Goal: Feedback & Contribution: Contribute content

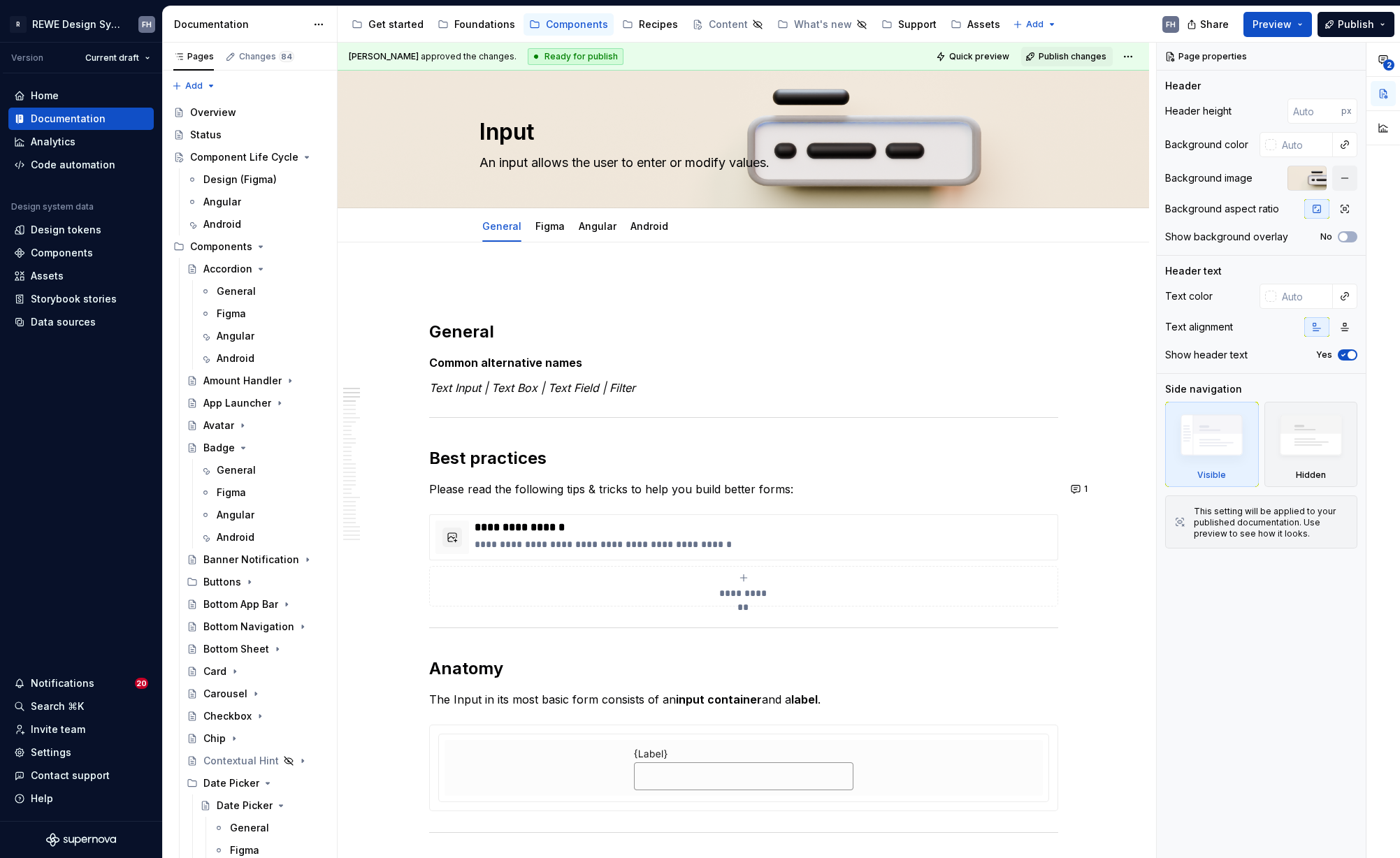
type textarea "*"
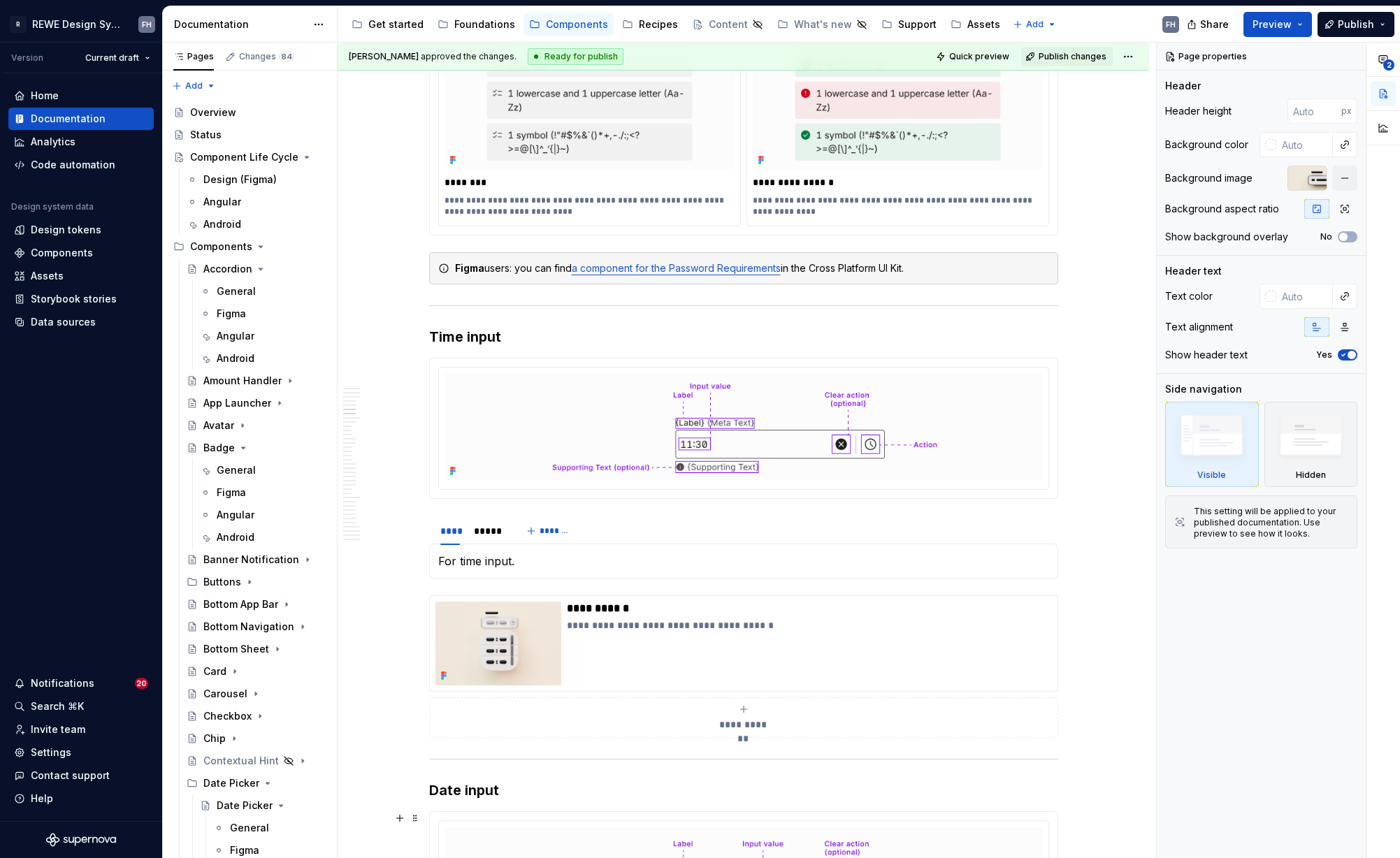
scroll to position [1369, 0]
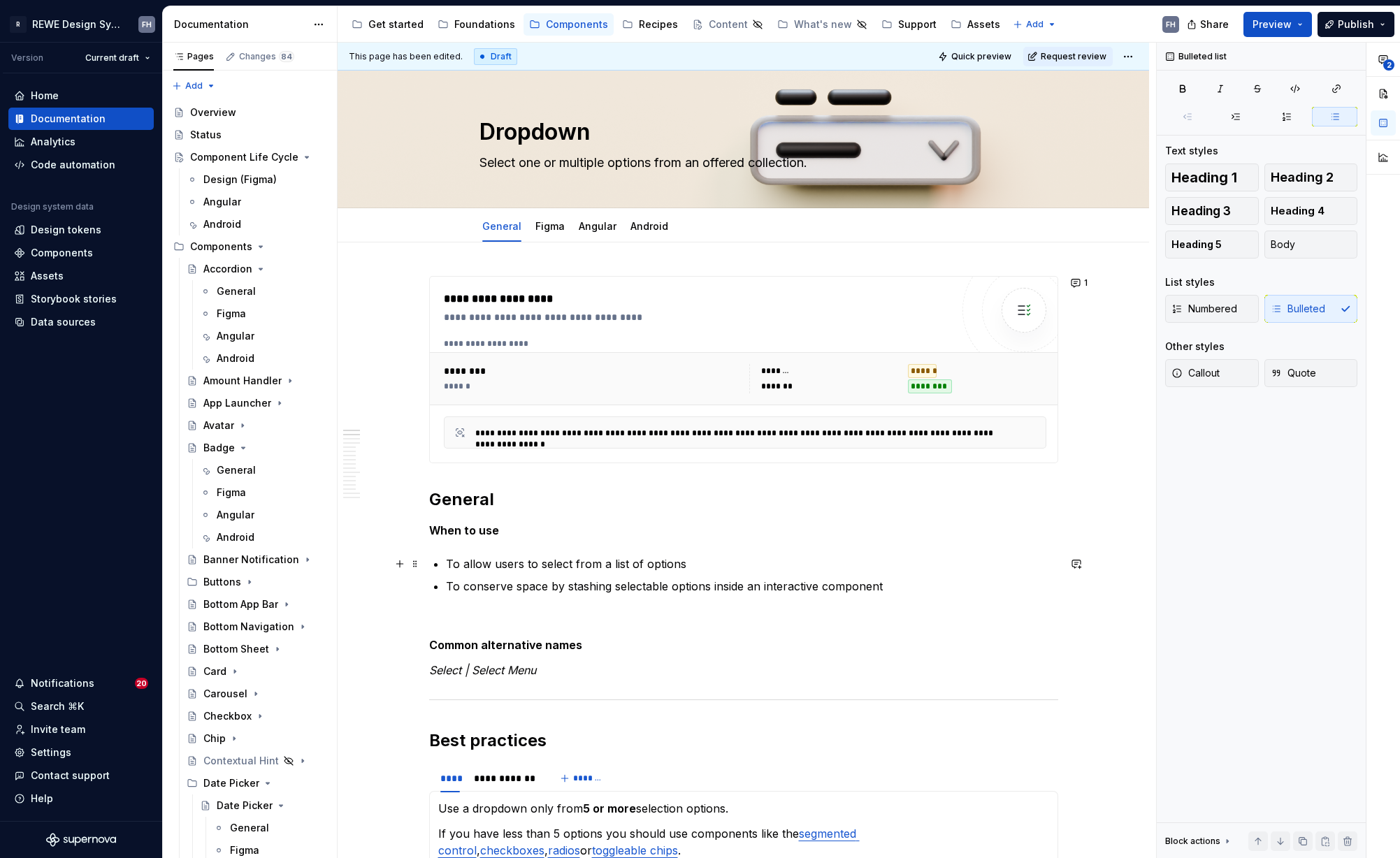
click at [666, 572] on ul "To allow users to select from a list of options To conserve space by stashing s…" at bounding box center [752, 575] width 612 height 39
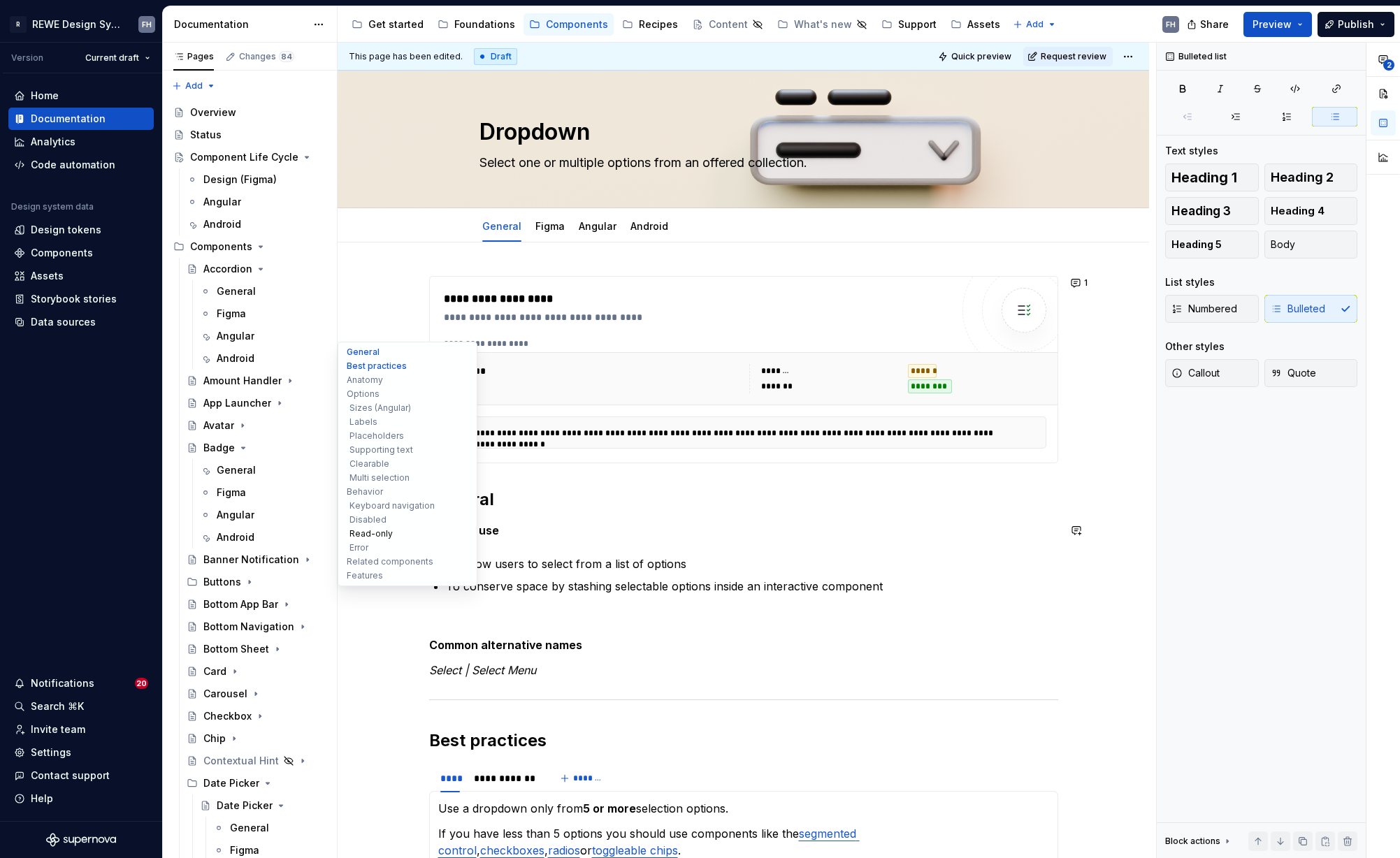
click at [380, 534] on button "Read-only" at bounding box center [408, 534] width 133 height 14
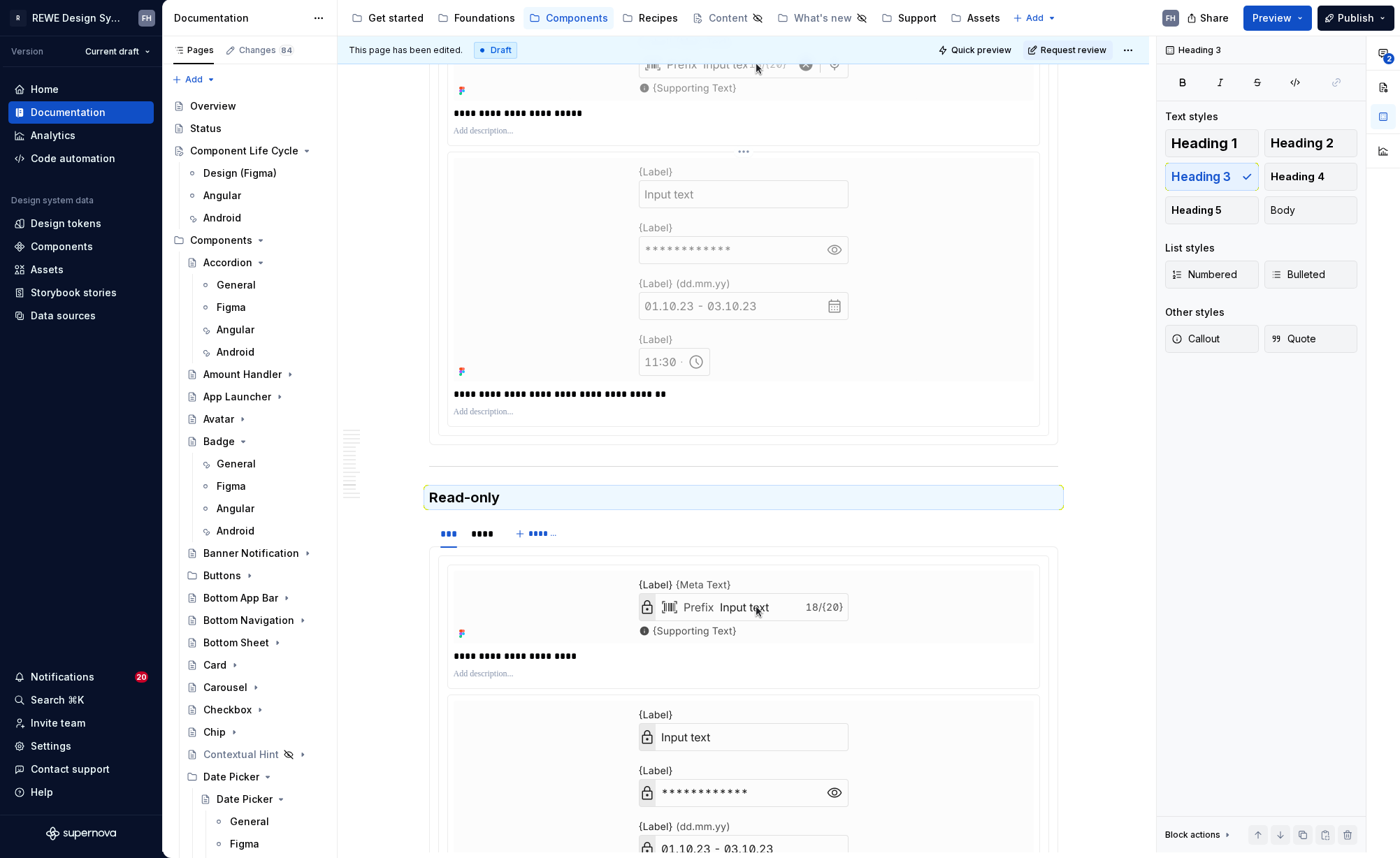
scroll to position [5112, 0]
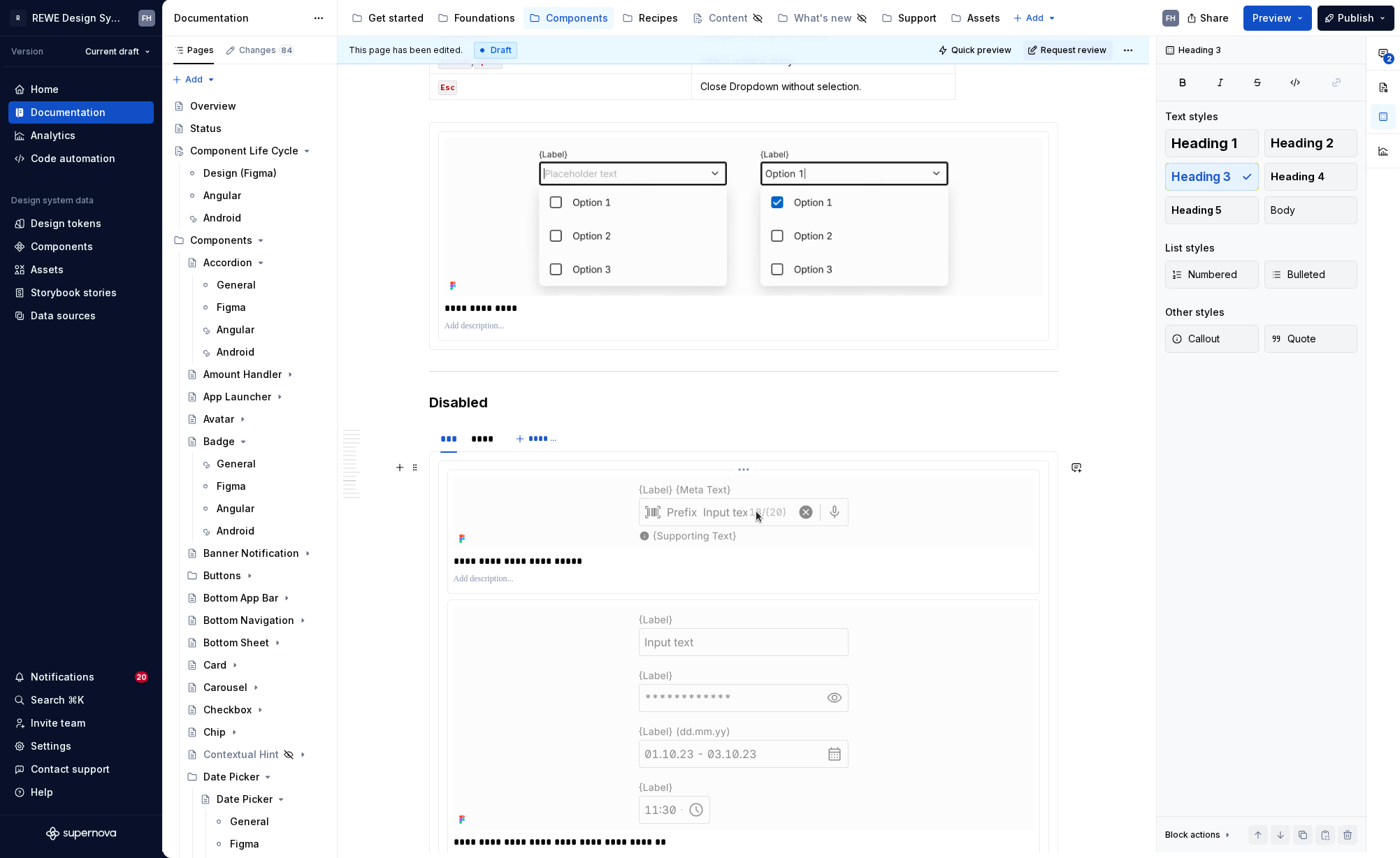
click at [764, 489] on img at bounding box center [744, 512] width 349 height 73
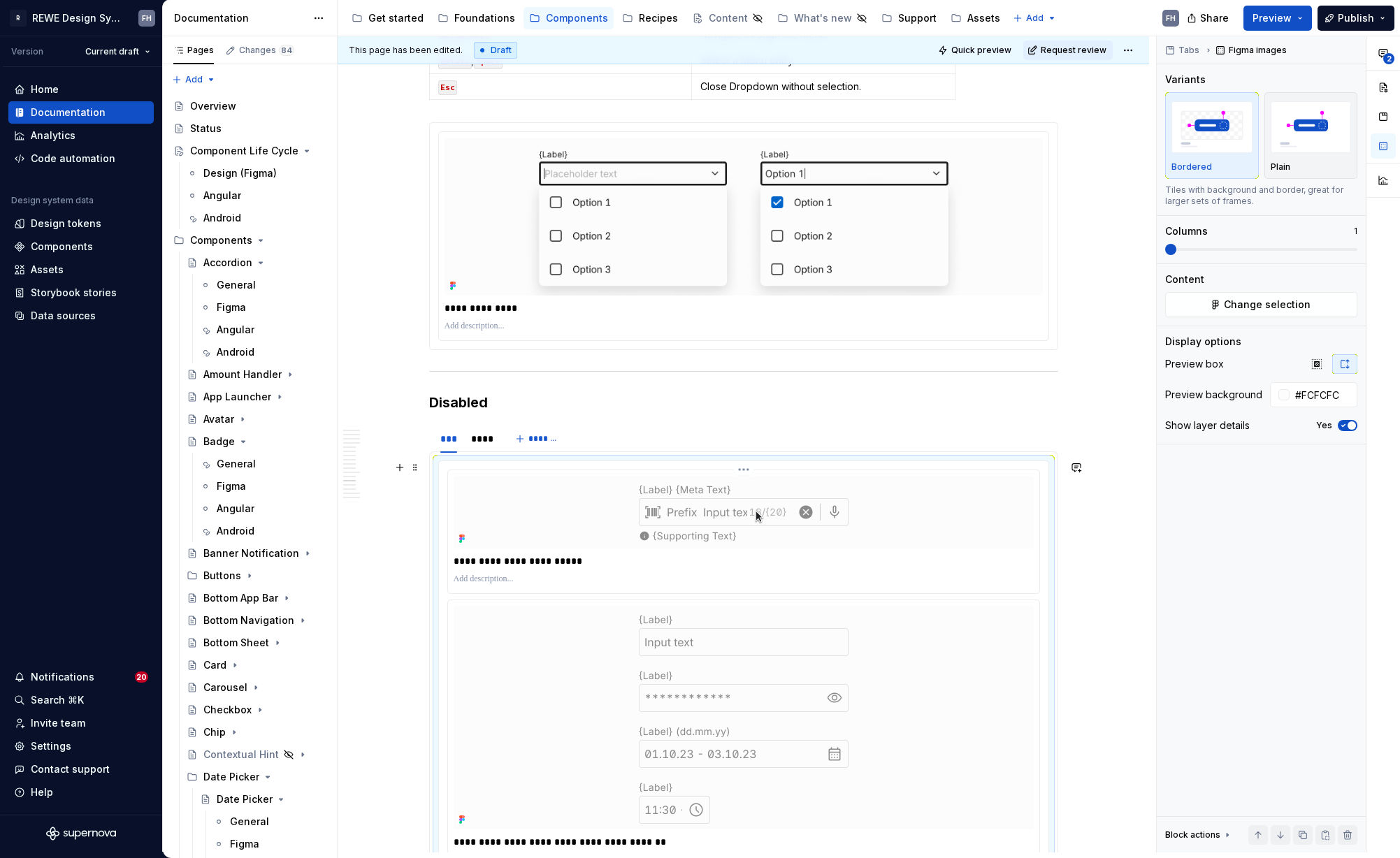
scroll to position [5134, 0]
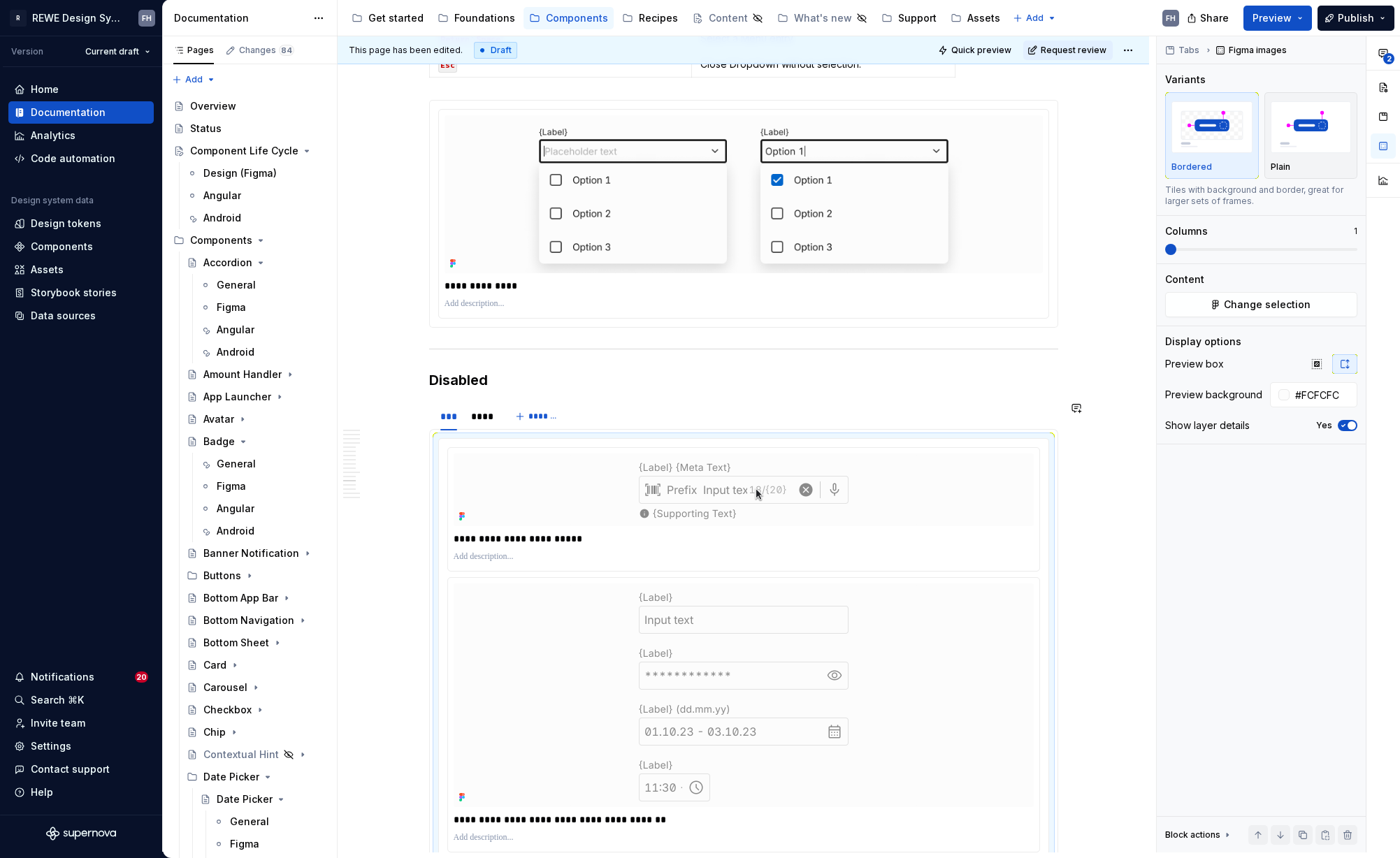
click at [830, 487] on img at bounding box center [744, 489] width 349 height 73
click at [891, 492] on img at bounding box center [744, 489] width 349 height 73
click at [1071, 391] on div "**********" at bounding box center [747, 444] width 818 height 816
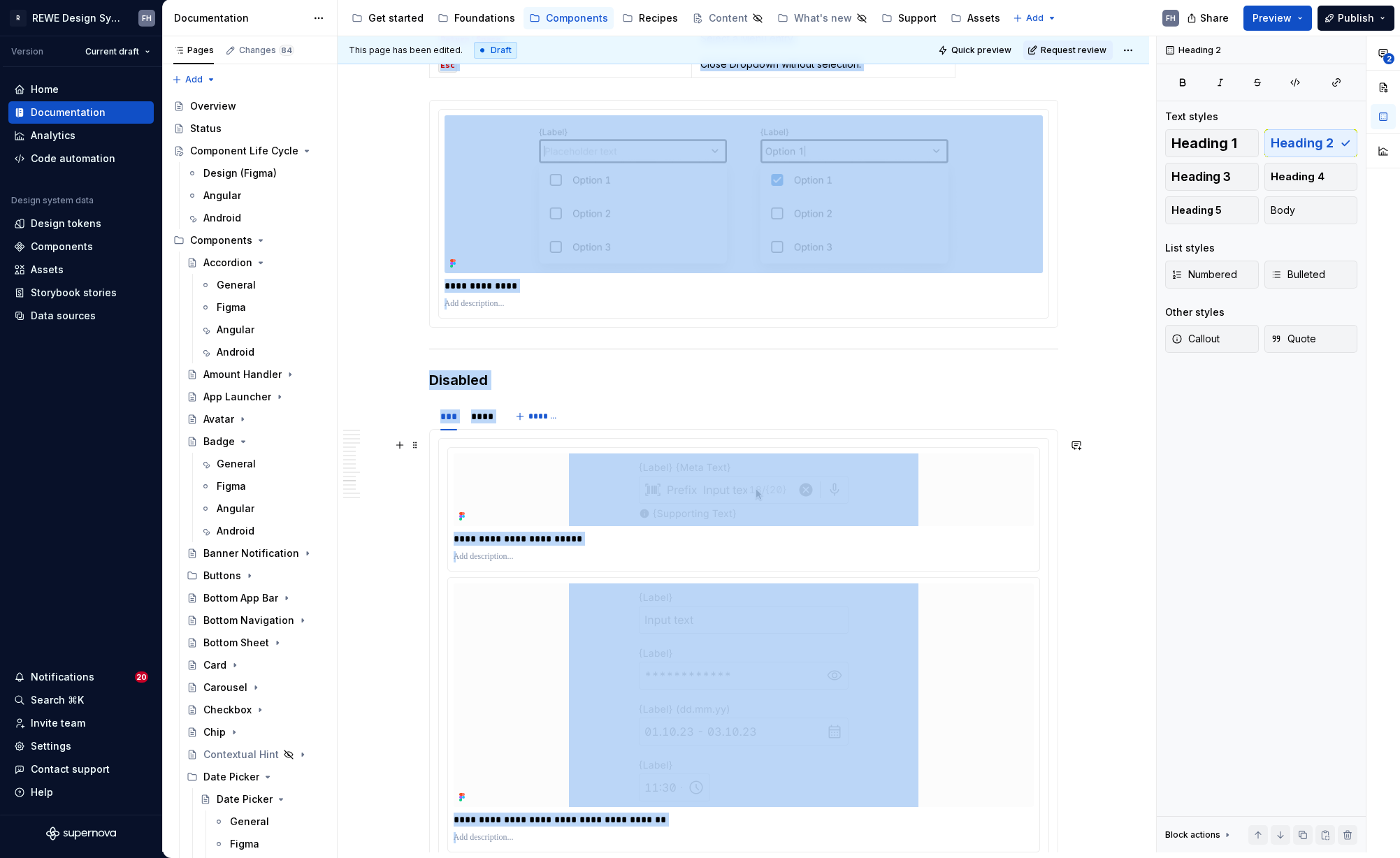
drag, startPoint x: 1091, startPoint y: 498, endPoint x: 1077, endPoint y: 495, distance: 14.3
click at [1091, 498] on div "**********" at bounding box center [747, 444] width 818 height 816
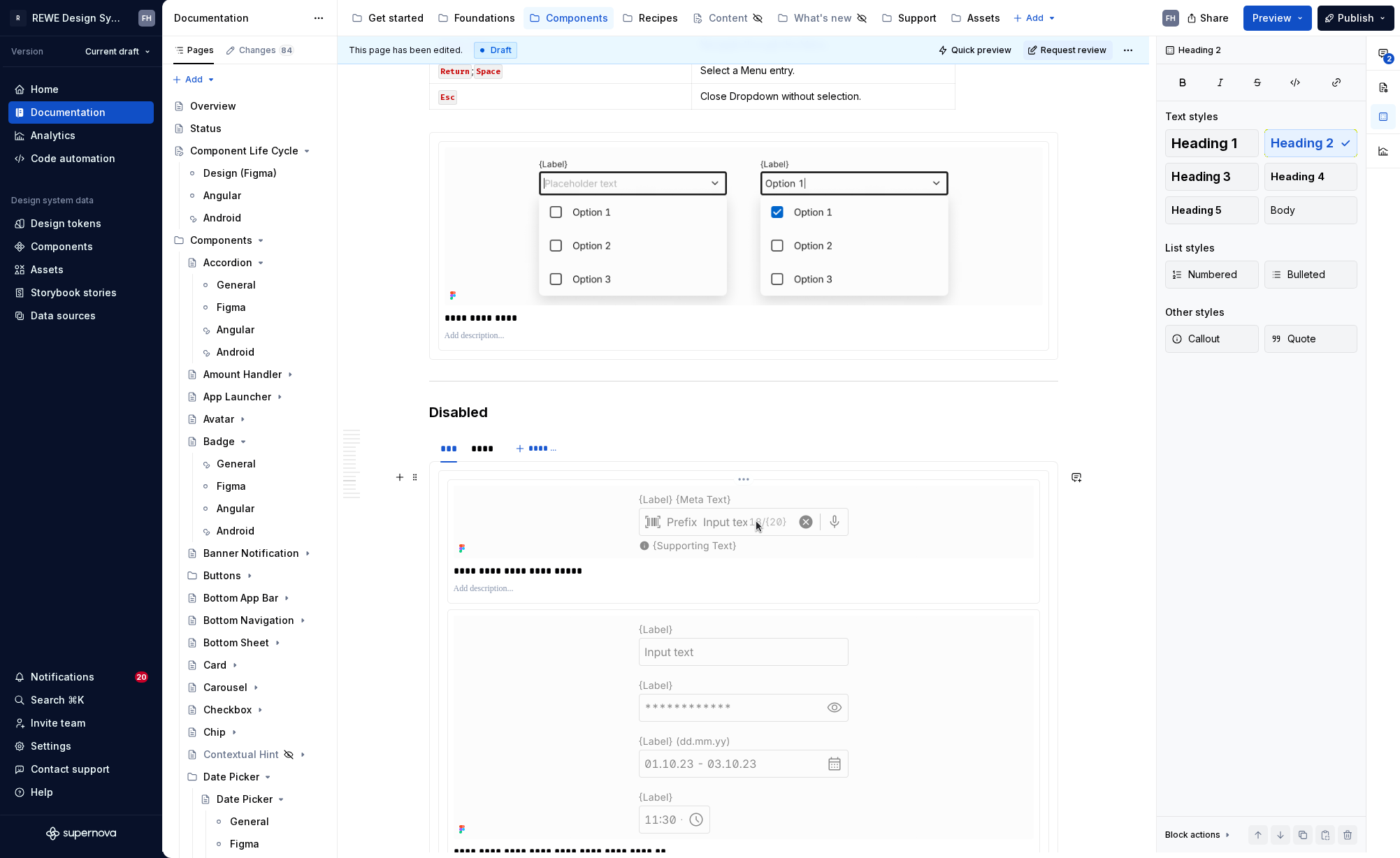
scroll to position [5125, 0]
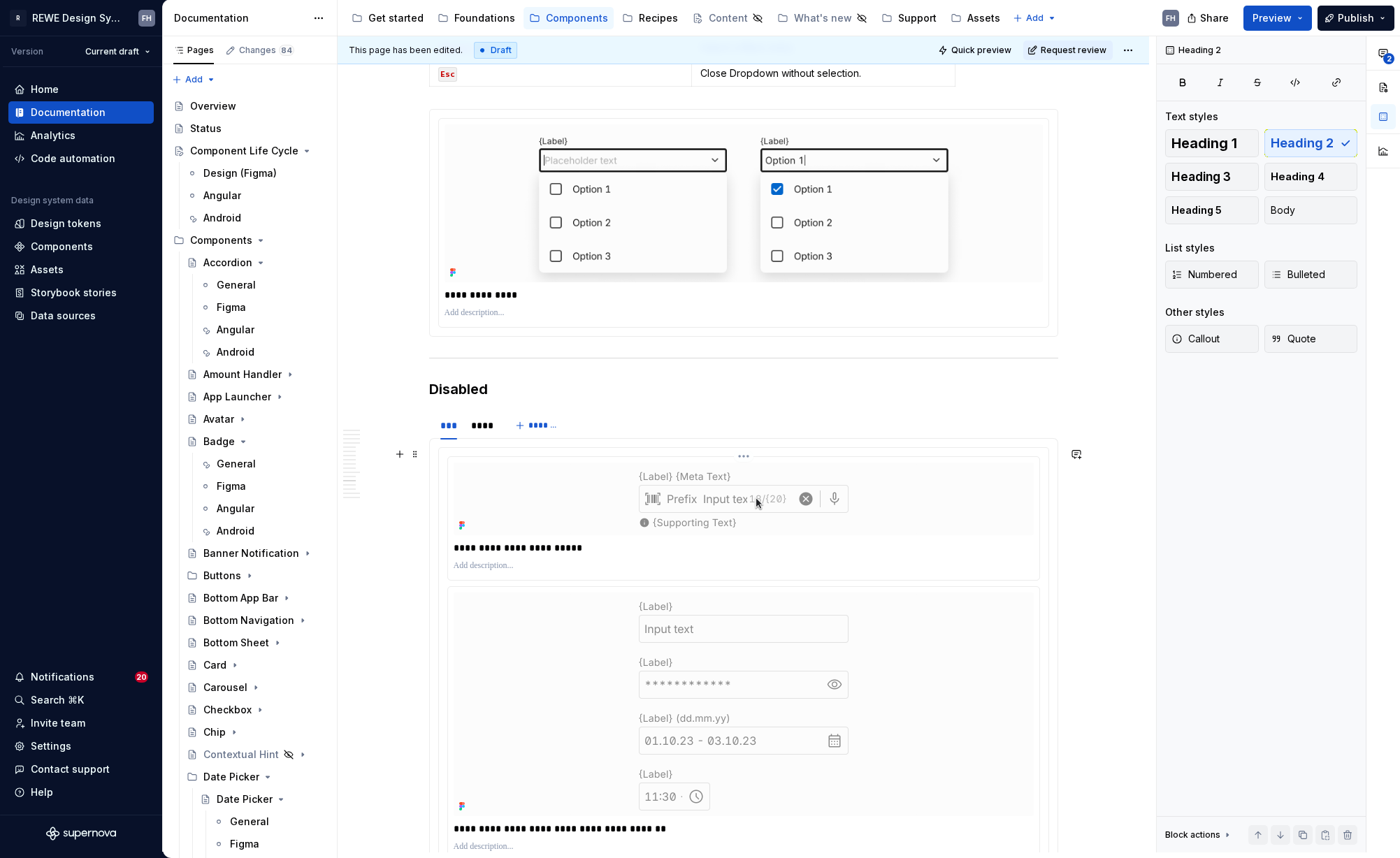
click at [564, 544] on p "**********" at bounding box center [743, 548] width 580 height 14
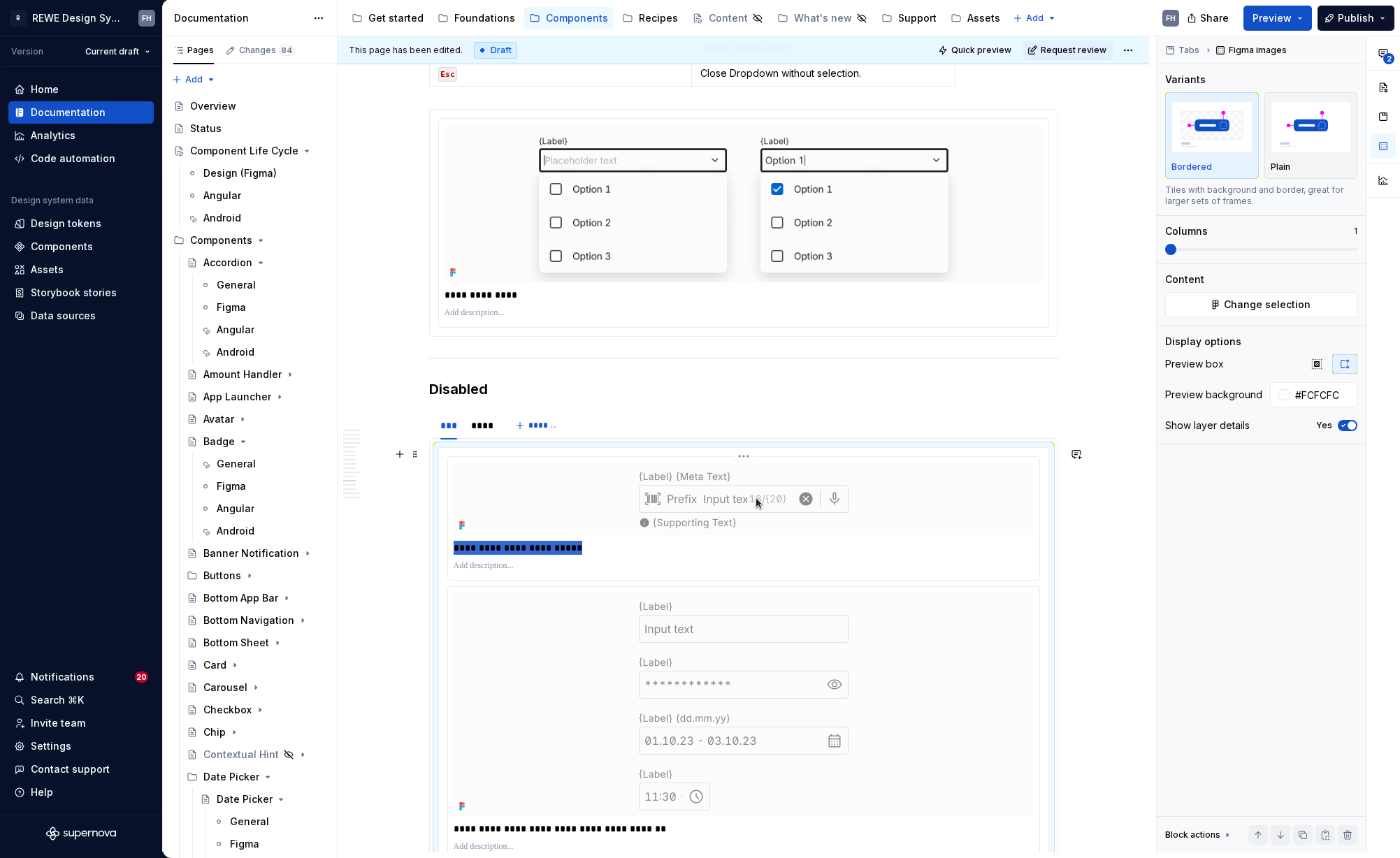
drag, startPoint x: 587, startPoint y: 544, endPoint x: 457, endPoint y: 641, distance: 162.2
click at [448, 549] on div "**********" at bounding box center [744, 518] width 591 height 123
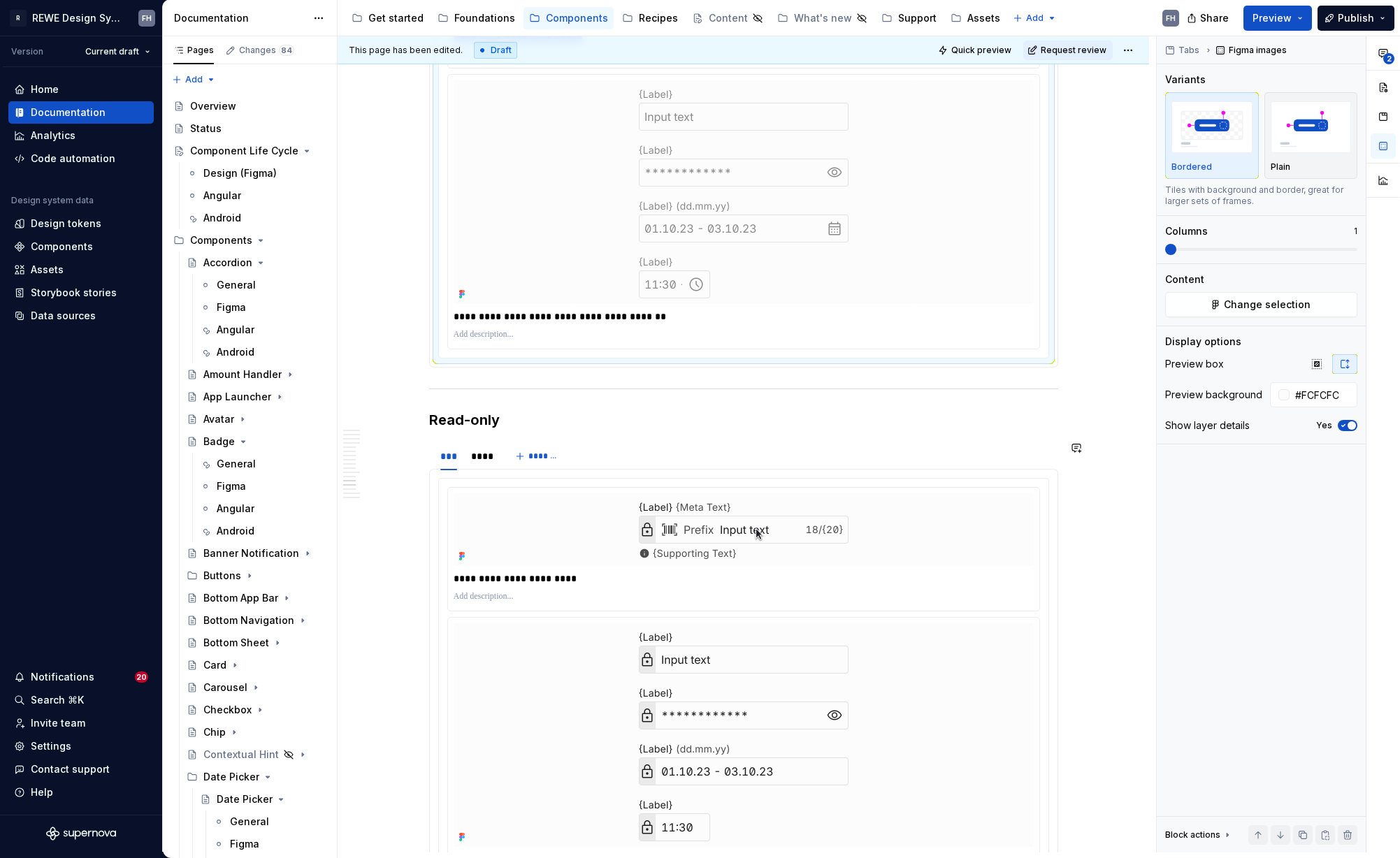
scroll to position [5803, 0]
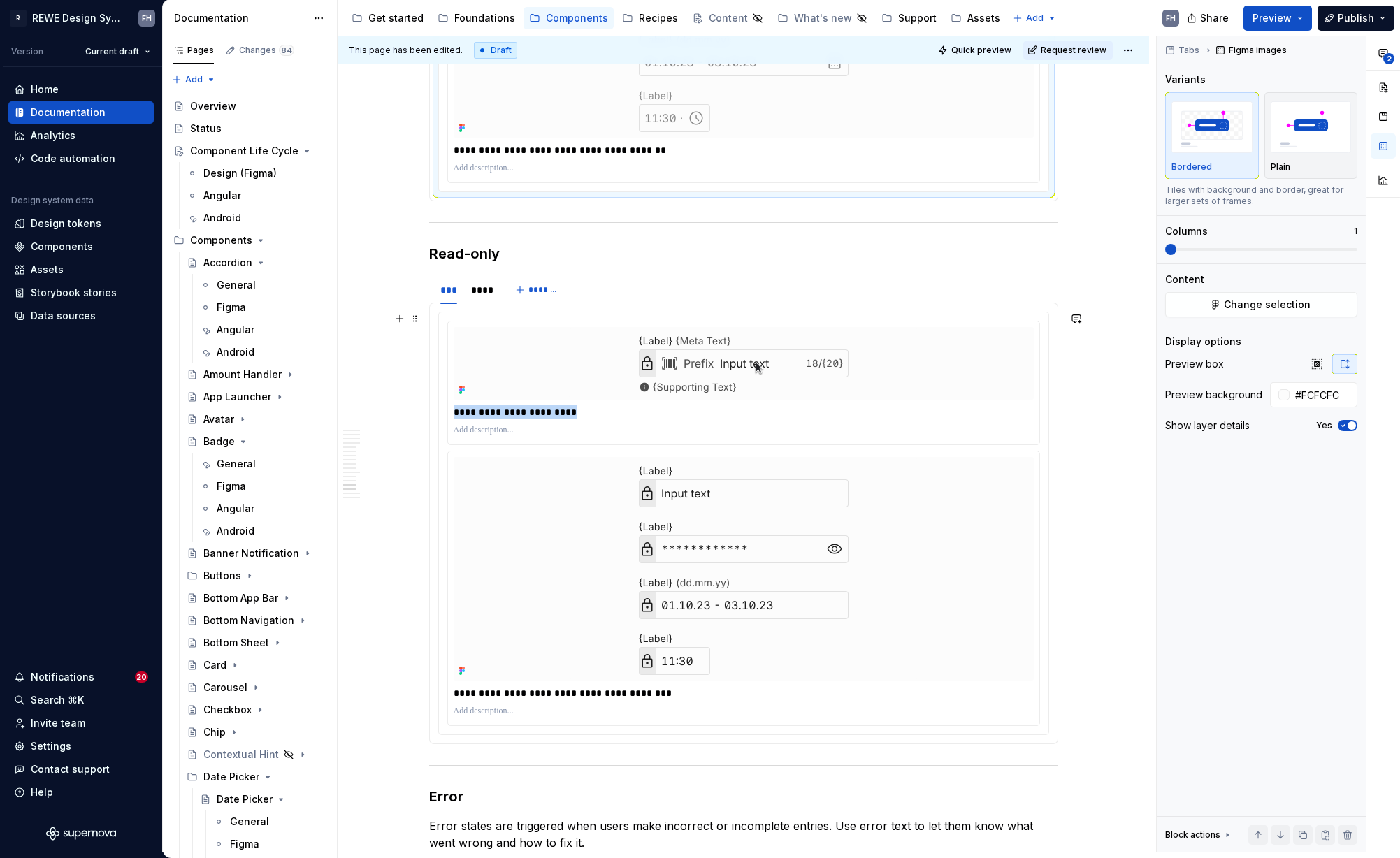
drag, startPoint x: 573, startPoint y: 411, endPoint x: 429, endPoint y: 412, distance: 144.0
click at [429, 412] on div "**********" at bounding box center [743, 523] width 629 height 442
click at [775, 366] on img at bounding box center [744, 363] width 349 height 73
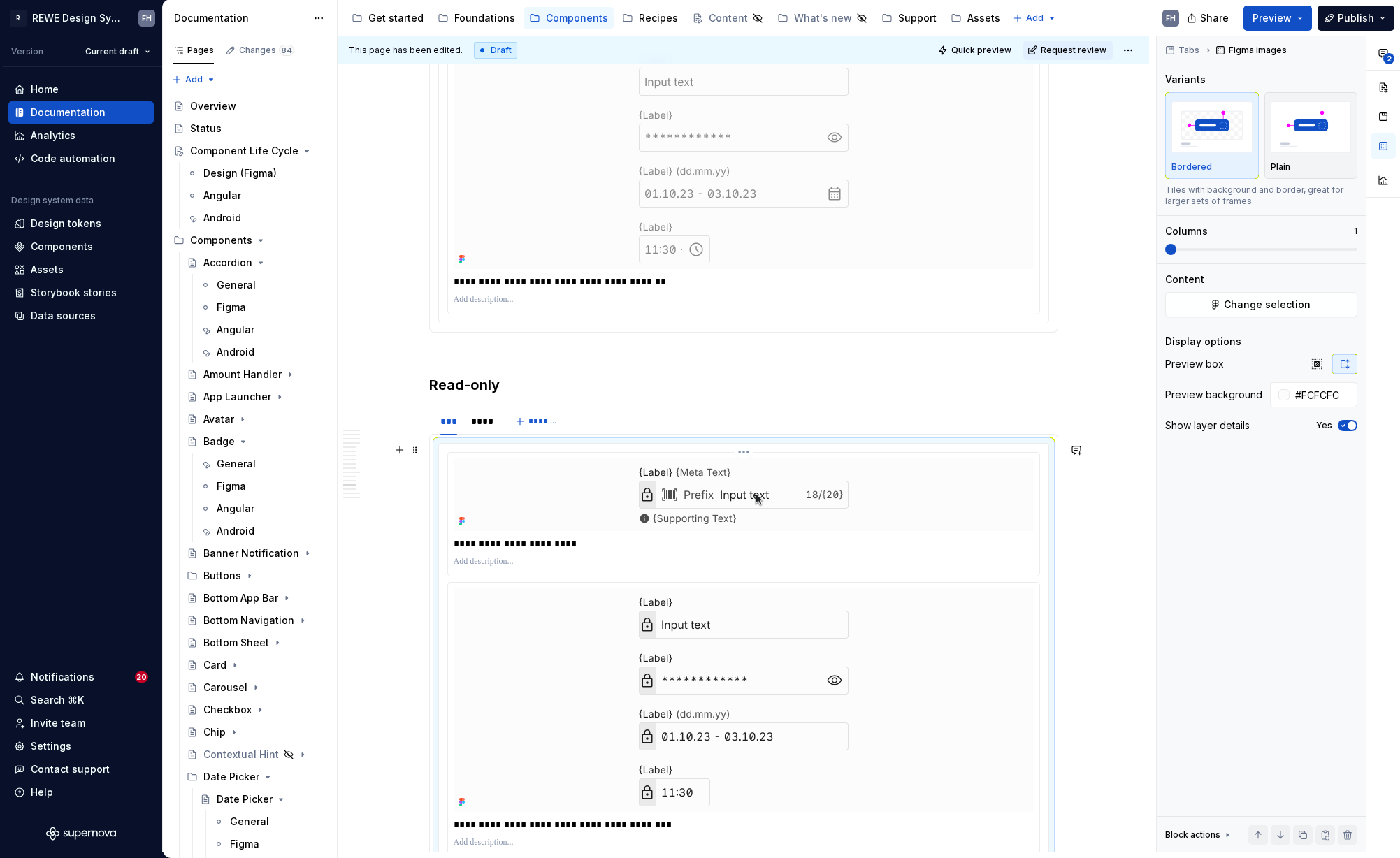
scroll to position [5411, 0]
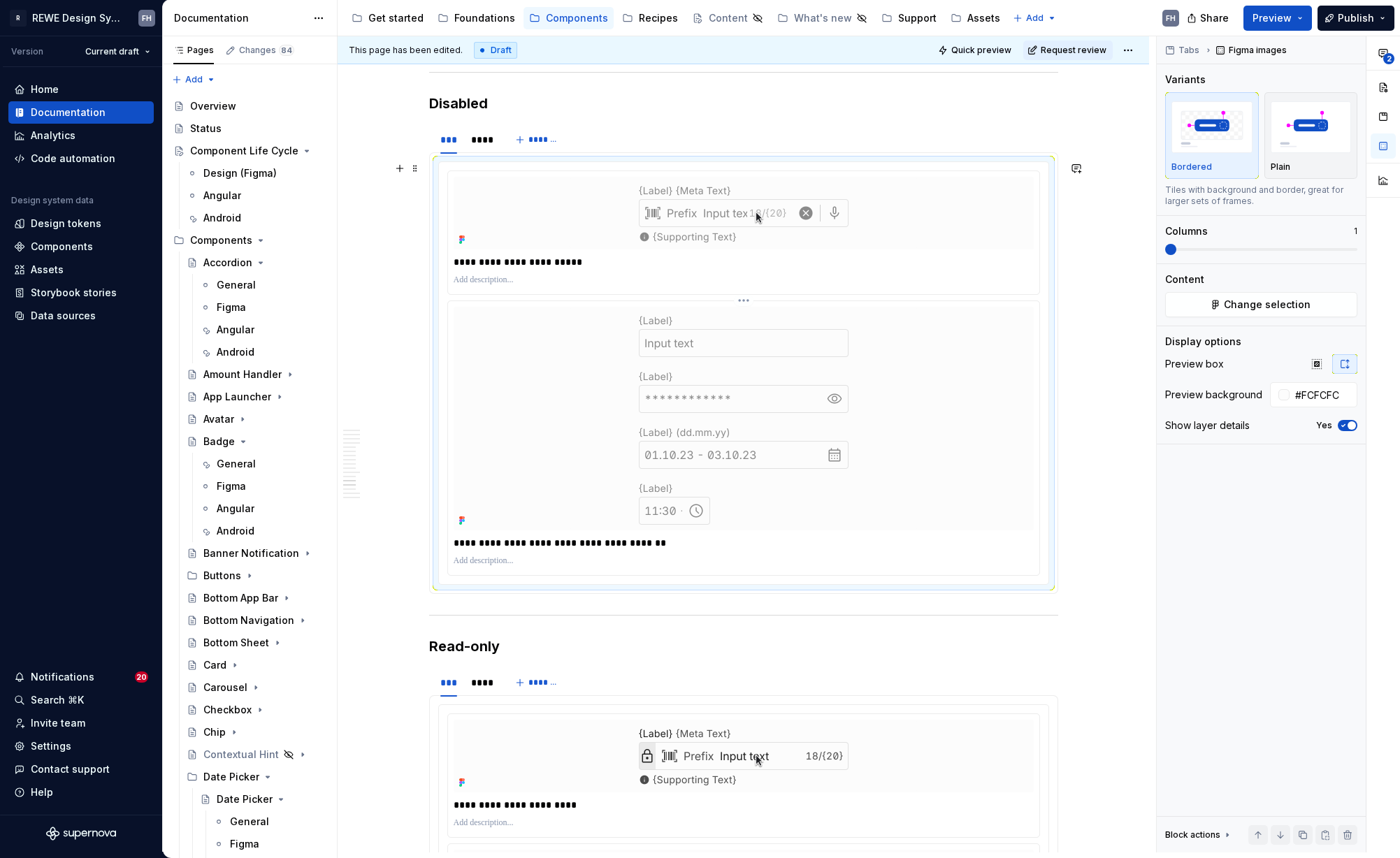
click at [807, 310] on img at bounding box center [744, 418] width 349 height 223
click at [1270, 299] on span "Change selection" at bounding box center [1267, 304] width 87 height 14
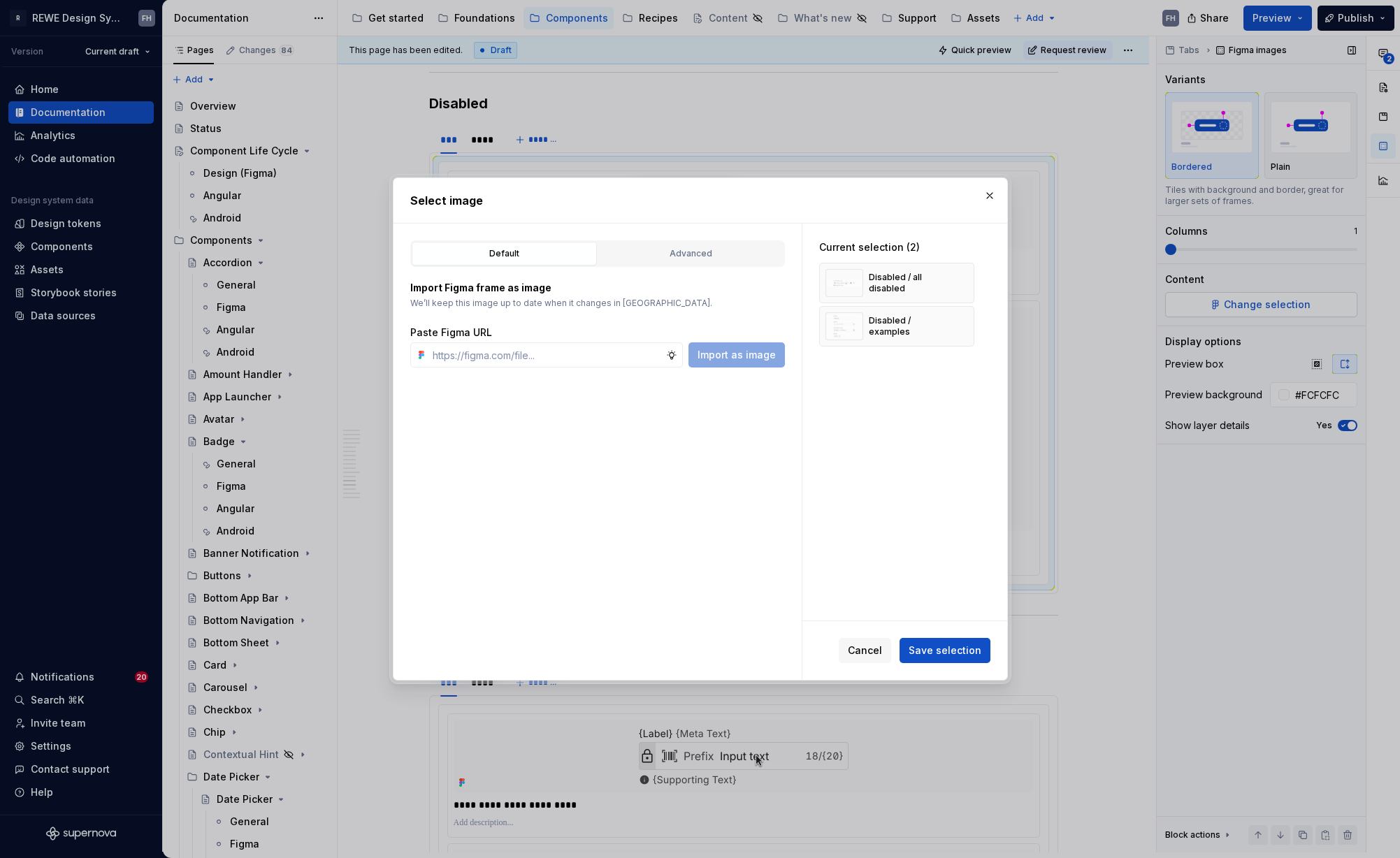
type textarea "*"
click at [958, 281] on button "button" at bounding box center [958, 283] width 20 height 20
click at [958, 280] on button "button" at bounding box center [958, 283] width 20 height 20
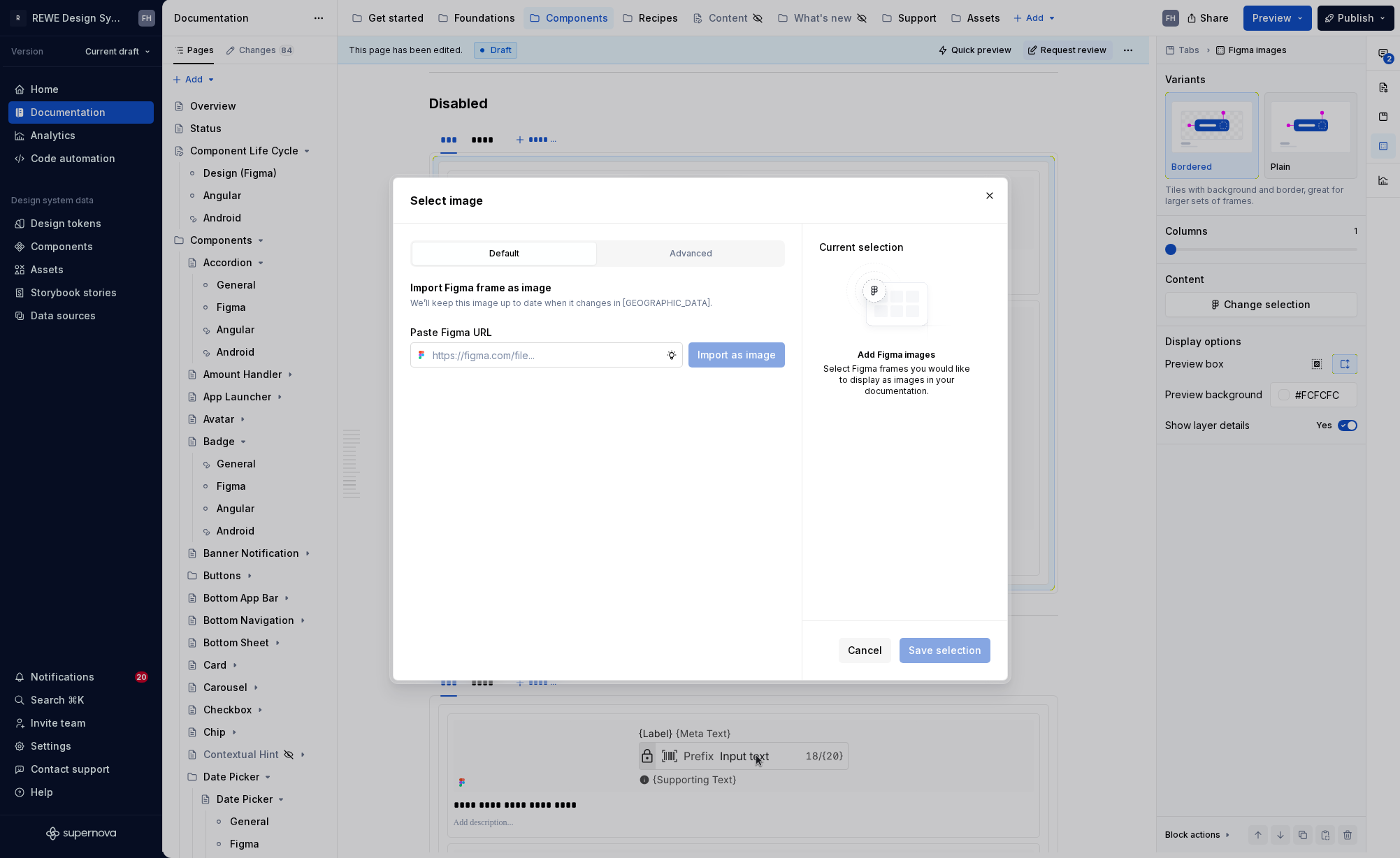
click at [570, 354] on input "text" at bounding box center [546, 355] width 239 height 25
paste input "https://www.figma.com/design/0C1oYuDj4P1ID9s44umBTw/%F0%9F%A7%A0-Doc-%7C-Compon…"
type input "https://www.figma.com/design/0C1oYuDj4P1ID9s44umBTw/%F0%9F%A7%A0-Doc-%7C-Compon…"
click at [714, 353] on span "Import as image" at bounding box center [736, 355] width 78 height 14
click at [944, 656] on span "Save selection" at bounding box center [944, 650] width 73 height 14
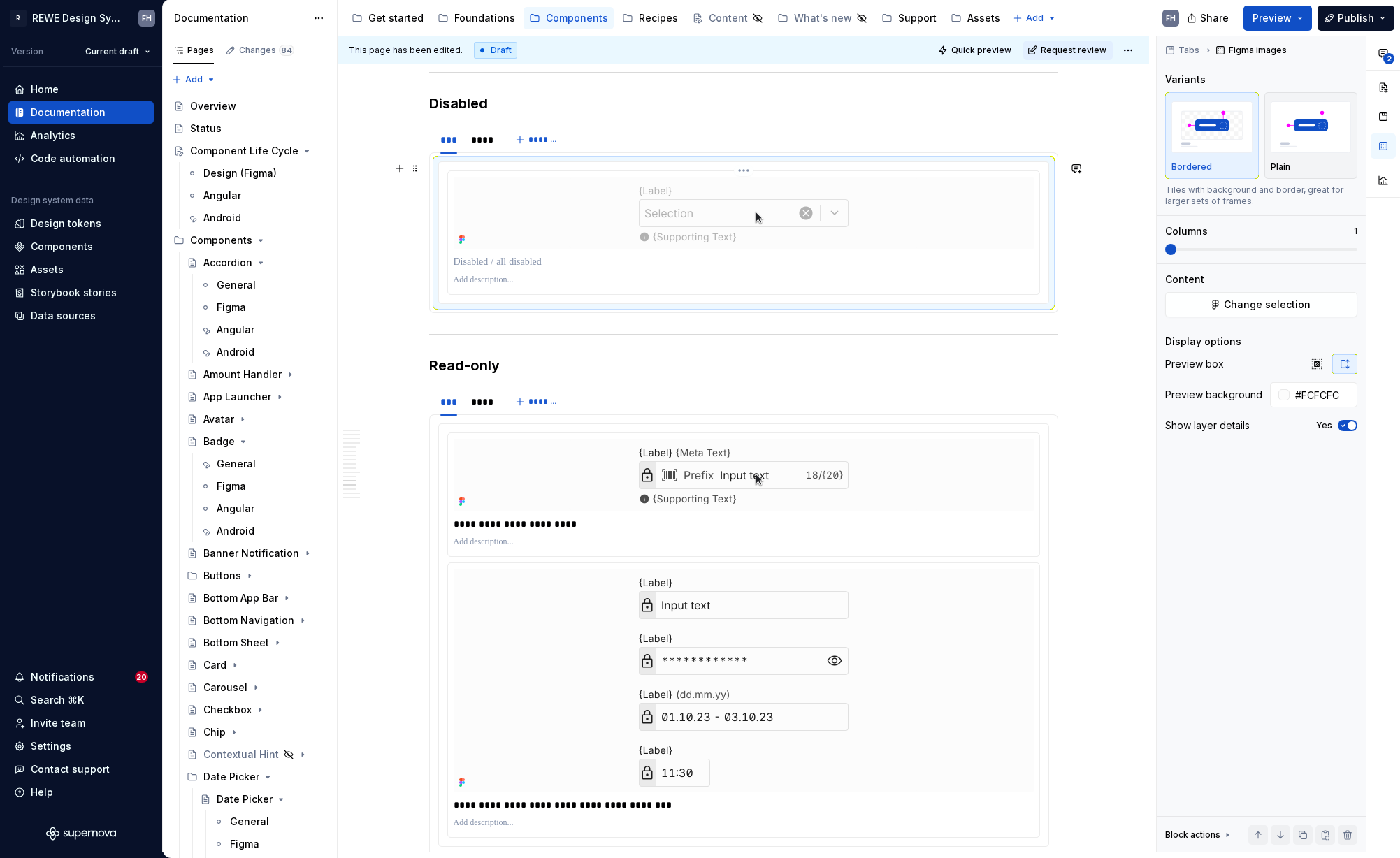
click at [532, 259] on p at bounding box center [743, 262] width 580 height 14
click at [481, 143] on div "****" at bounding box center [481, 139] width 20 height 14
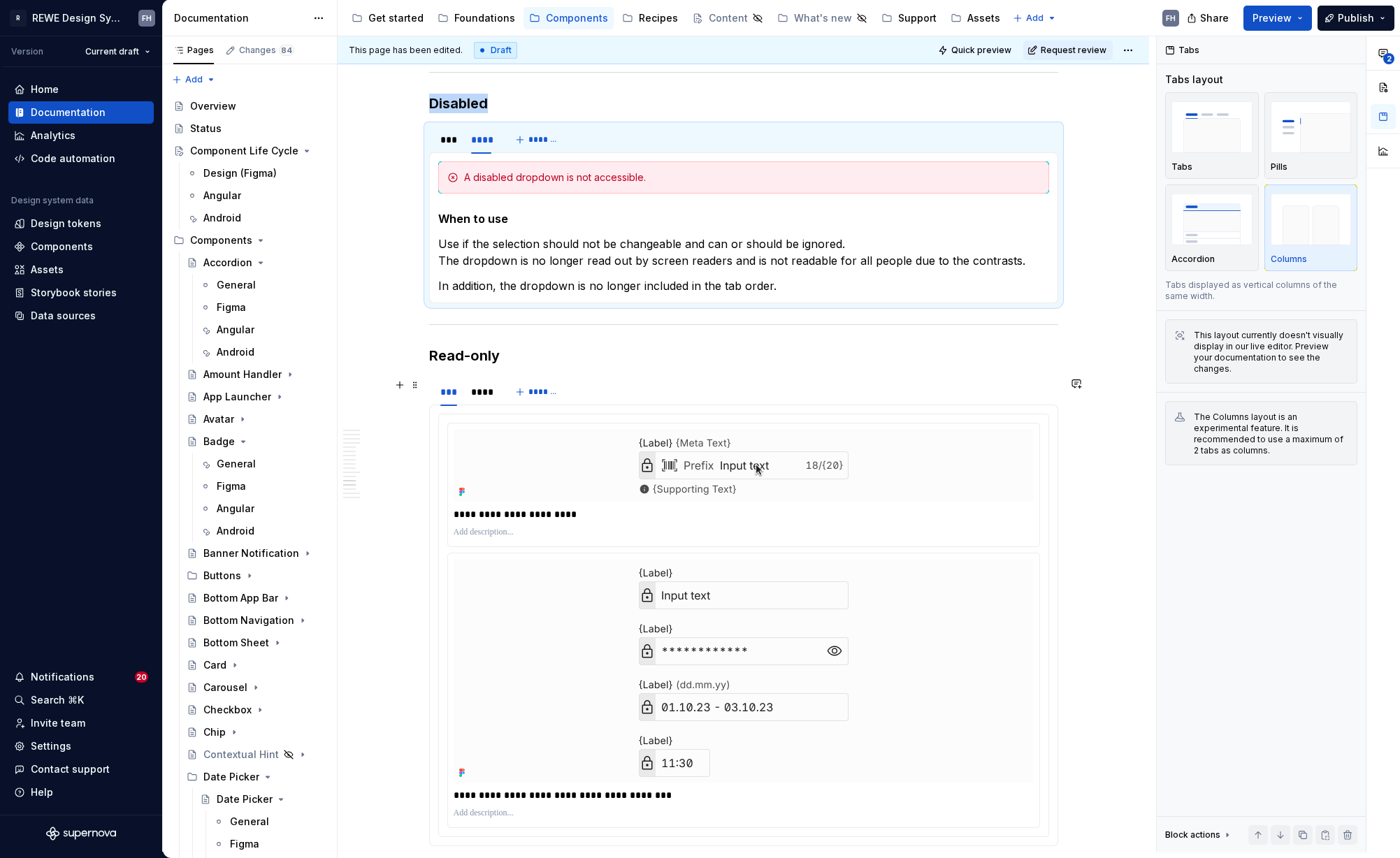
scroll to position [5435, 0]
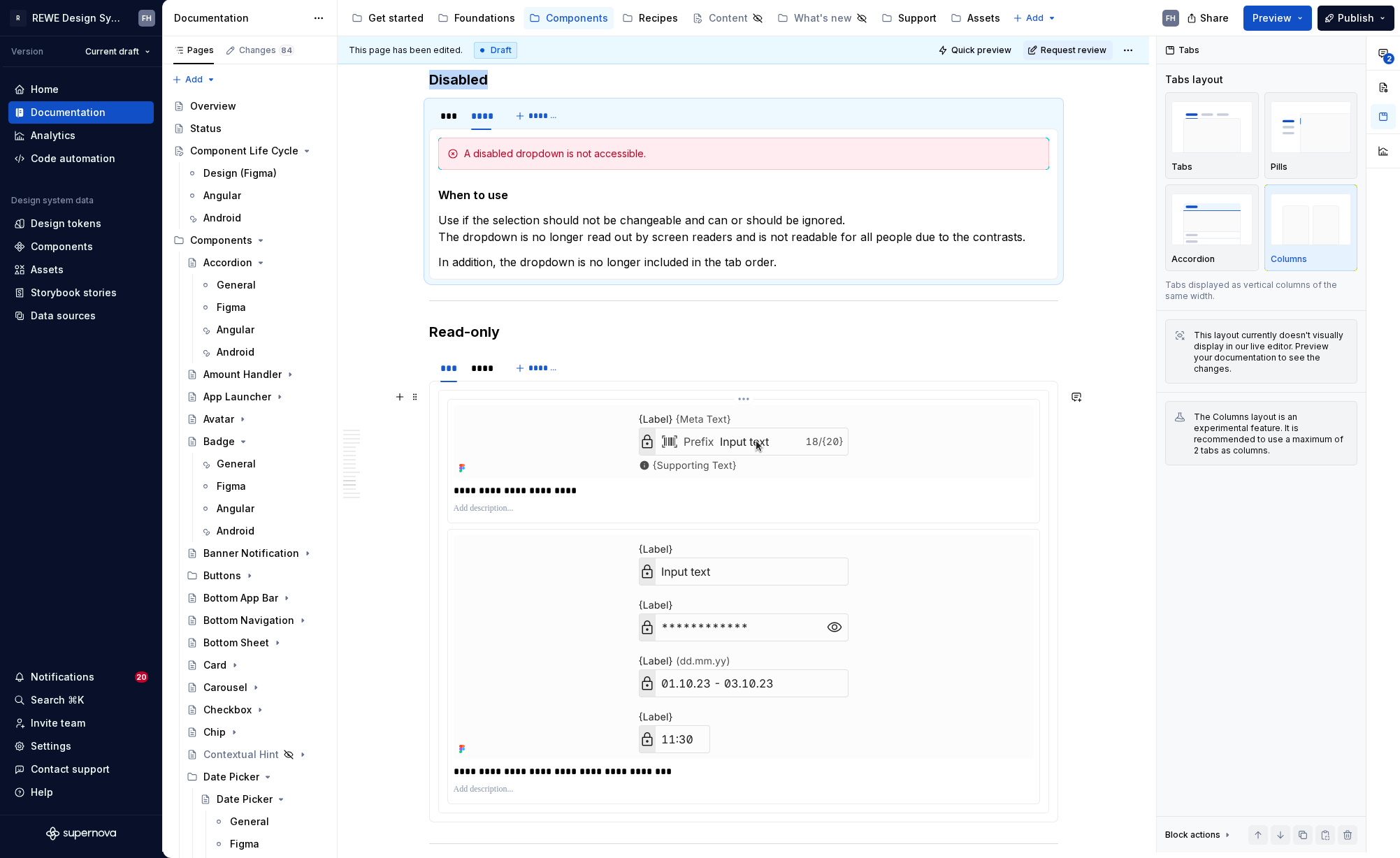
click at [722, 507] on p at bounding box center [743, 508] width 580 height 11
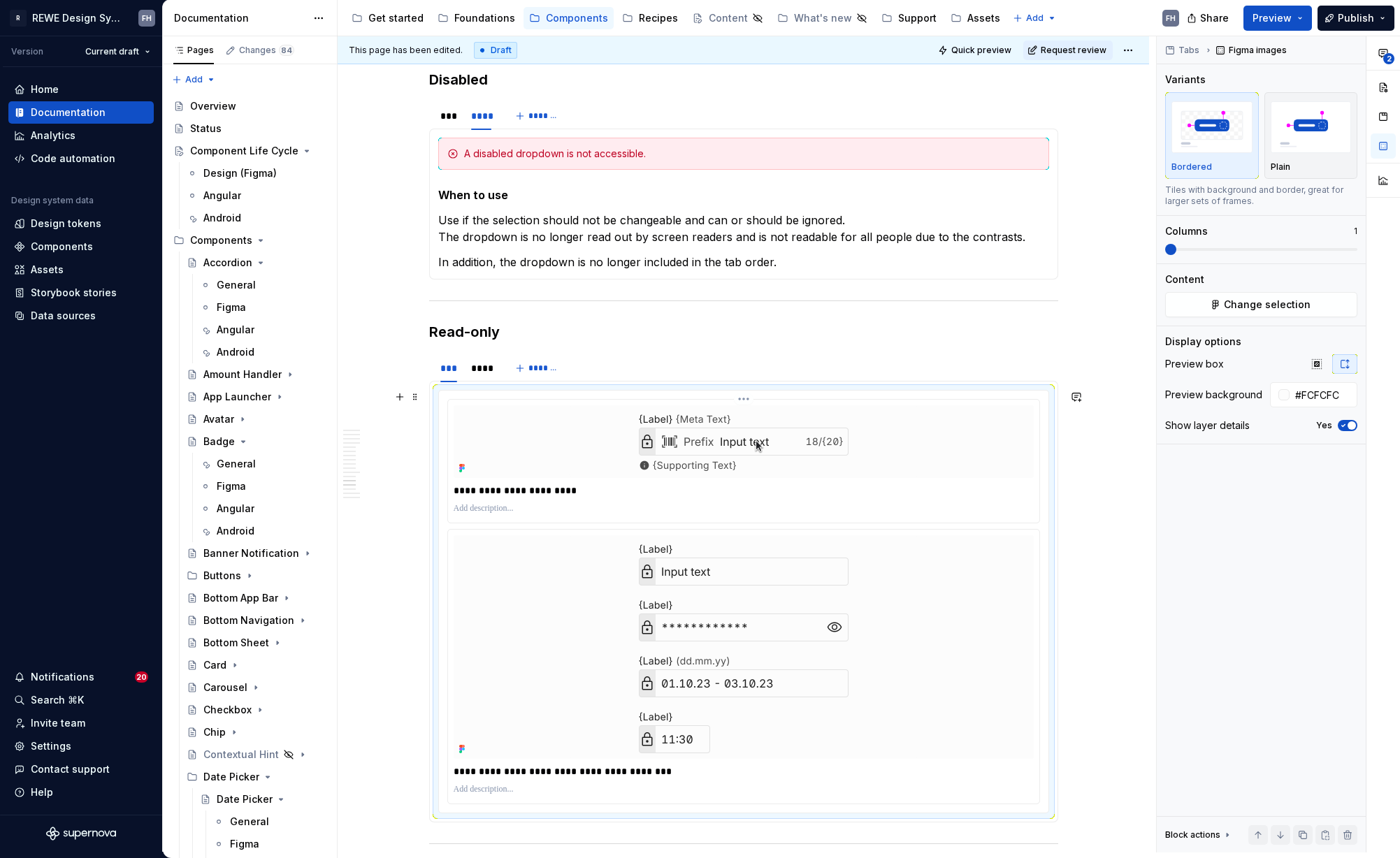
scroll to position [5466, 0]
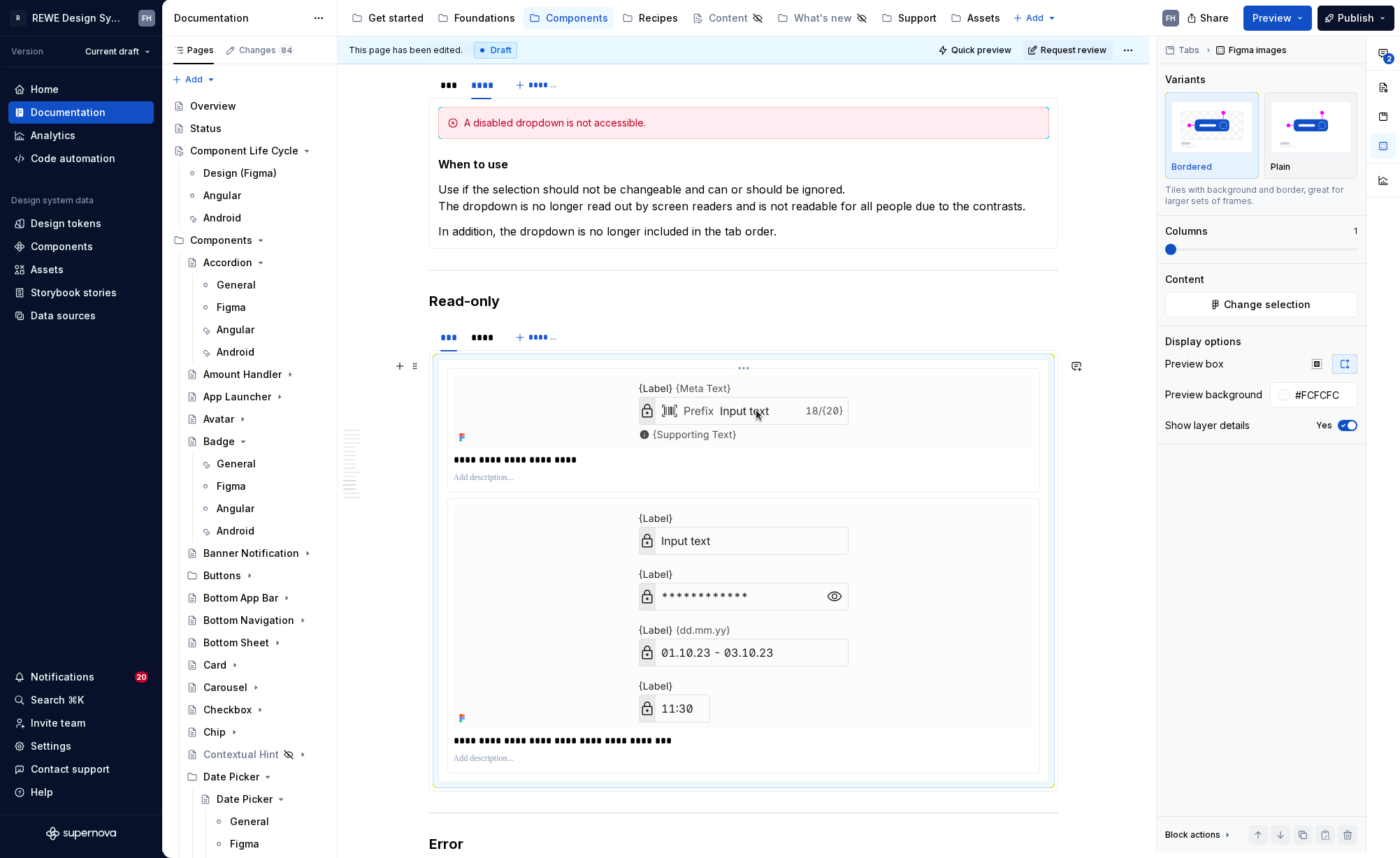
click at [950, 489] on div "**********" at bounding box center [744, 430] width 591 height 123
click at [1277, 308] on span "Change selection" at bounding box center [1267, 304] width 87 height 14
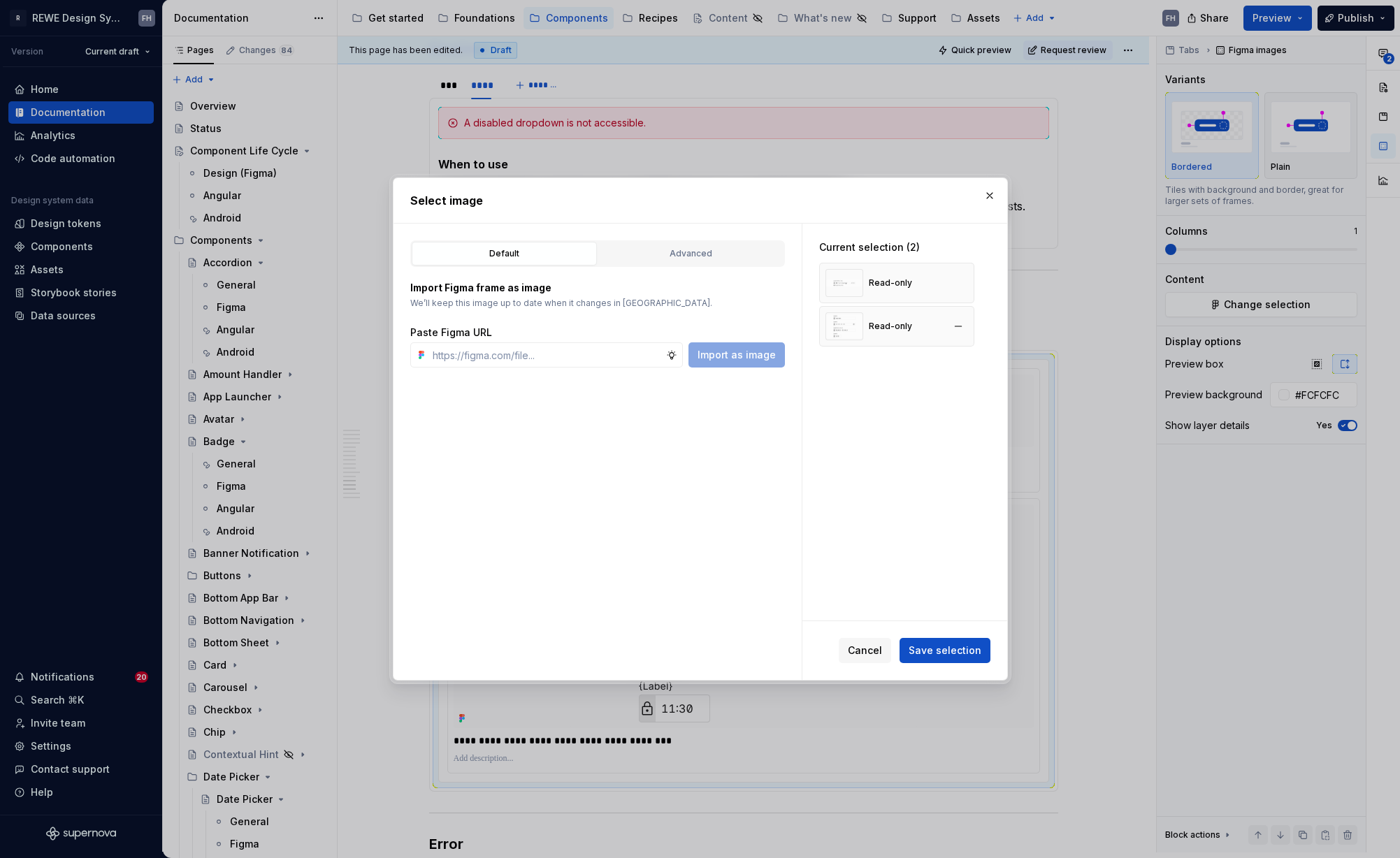
type textarea "*"
click at [962, 277] on button "button" at bounding box center [958, 283] width 20 height 20
click at [956, 282] on button "button" at bounding box center [958, 283] width 20 height 20
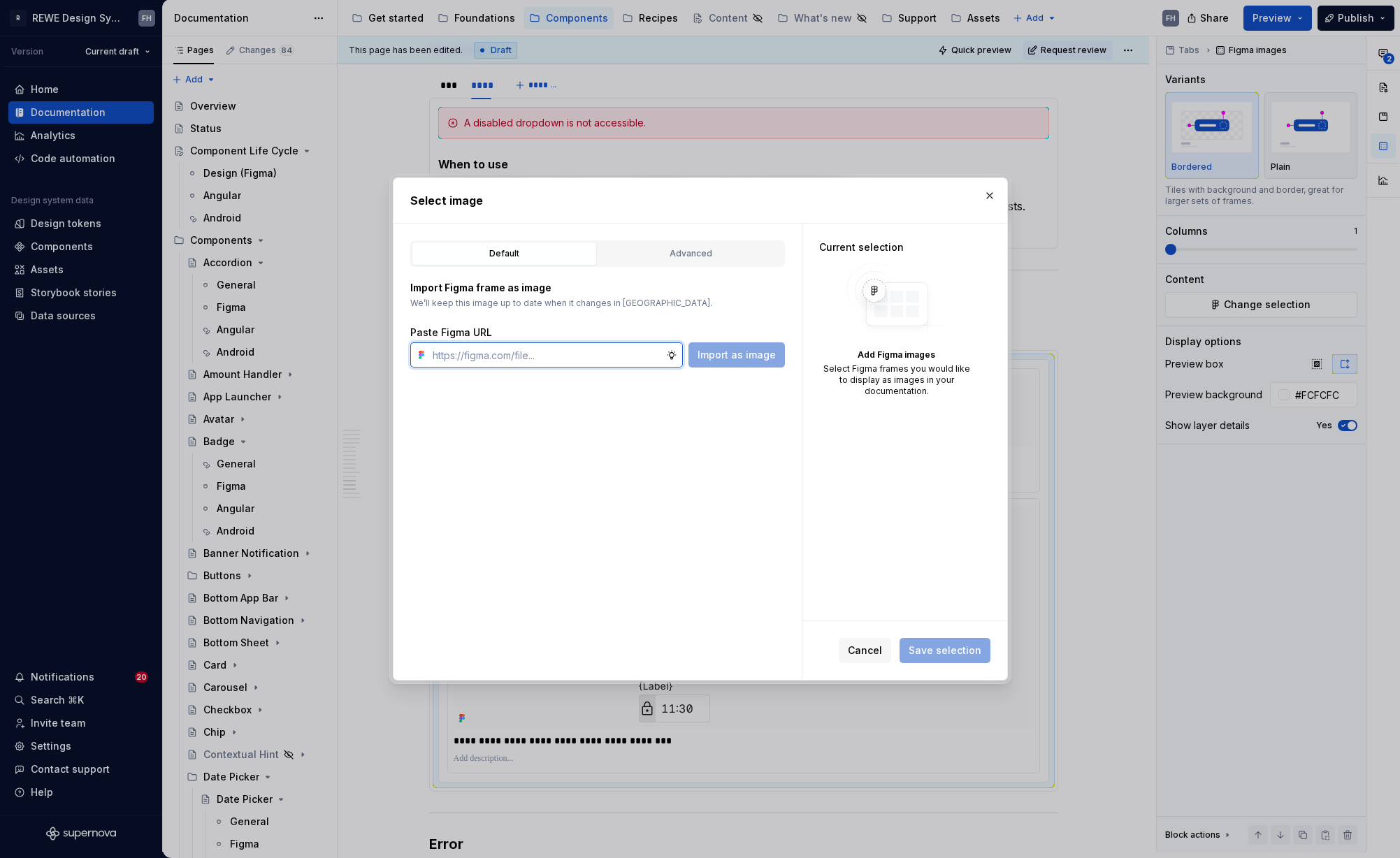
click at [526, 349] on input "text" at bounding box center [546, 355] width 239 height 25
paste input "https://www.figma.com/design/0C1oYuDj4P1ID9s44umBTw/%F0%9F%A7%A0-Doc-%7C-Compon…"
type input "https://www.figma.com/design/0C1oYuDj4P1ID9s44umBTw/%F0%9F%A7%A0-Doc-%7C-Compon…"
click at [762, 355] on span "Import as image" at bounding box center [736, 355] width 78 height 14
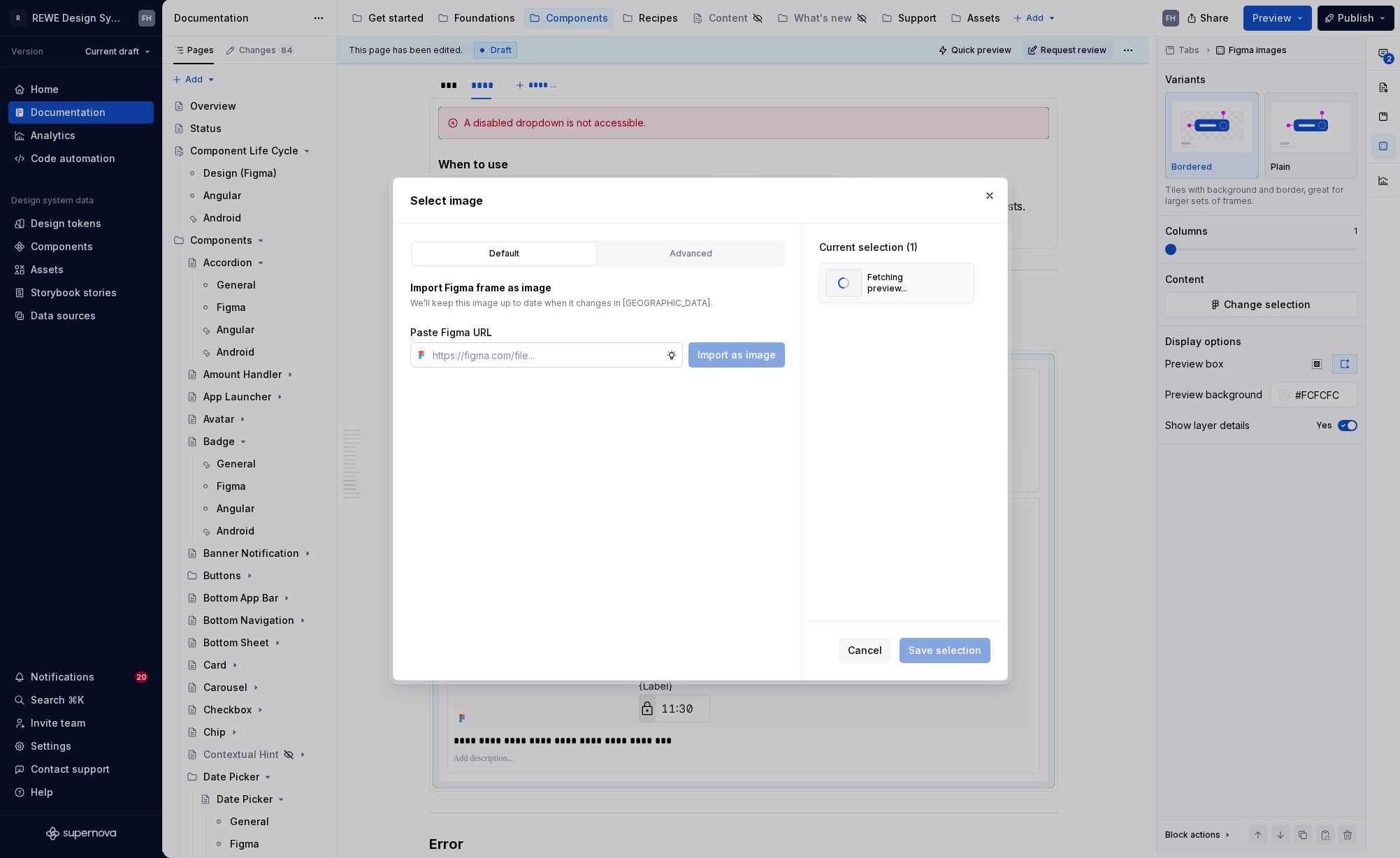
click at [593, 351] on input "text" at bounding box center [546, 355] width 239 height 25
paste input "https://www.figma.com/design/0C1oYuDj4P1ID9s44umBTw/%F0%9F%A7%A0-Doc-%7C-Compon…"
type input "https://www.figma.com/design/0C1oYuDj4P1ID9s44umBTw/%F0%9F%A7%A0-Doc-%7C-Compon…"
click at [758, 352] on span "Import as image" at bounding box center [736, 355] width 78 height 14
click at [487, 351] on input "text" at bounding box center [546, 355] width 239 height 25
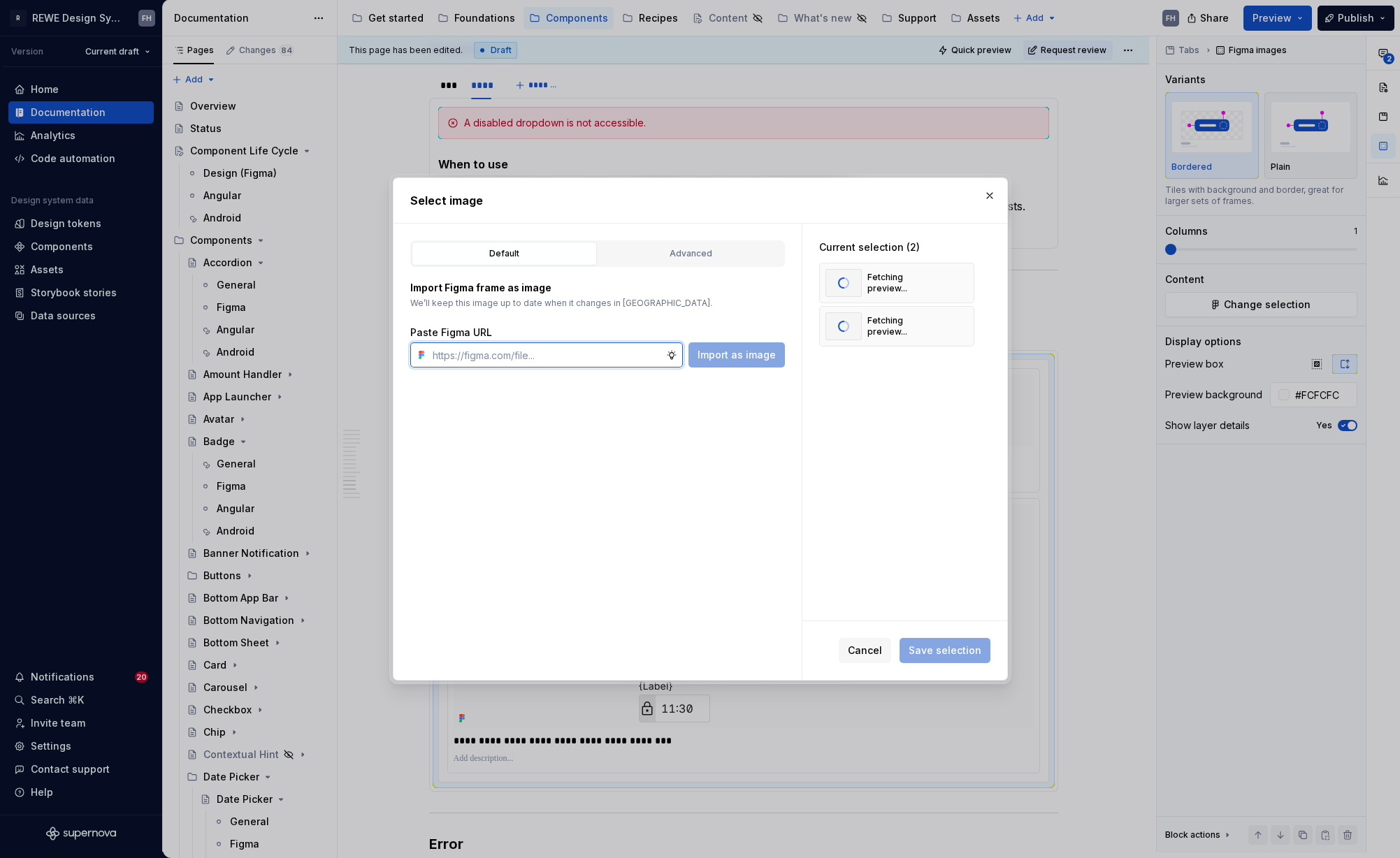
paste input "https://www.figma.com/design/0C1oYuDj4P1ID9s44umBTw/%F0%9F%A7%A0-Doc-%7C-Compon…"
type input "https://www.figma.com/design/0C1oYuDj4P1ID9s44umBTw/%F0%9F%A7%A0-Doc-%7C-Compon…"
click at [750, 358] on span "Import as image" at bounding box center [736, 355] width 78 height 14
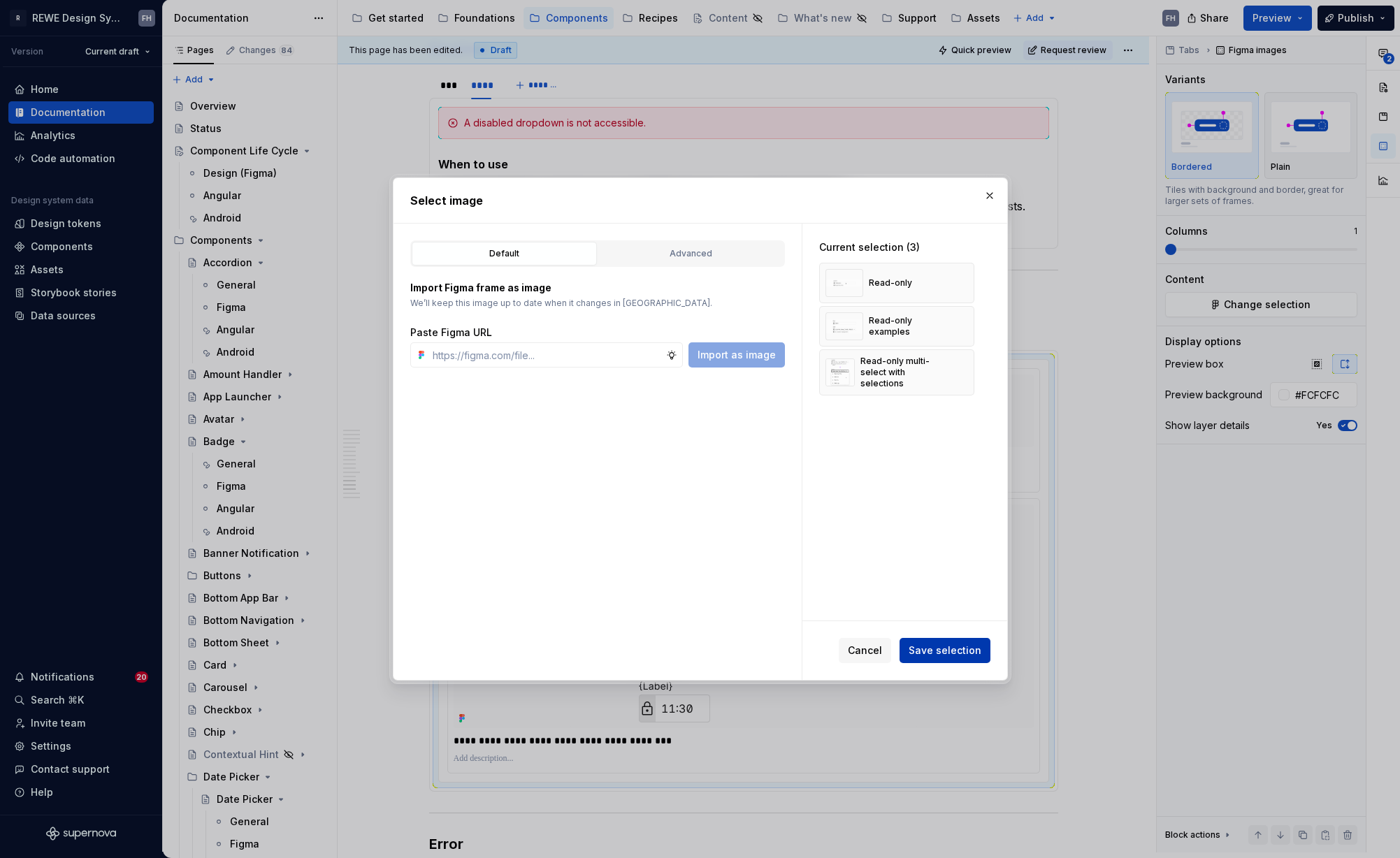
click at [950, 651] on span "Save selection" at bounding box center [944, 650] width 73 height 14
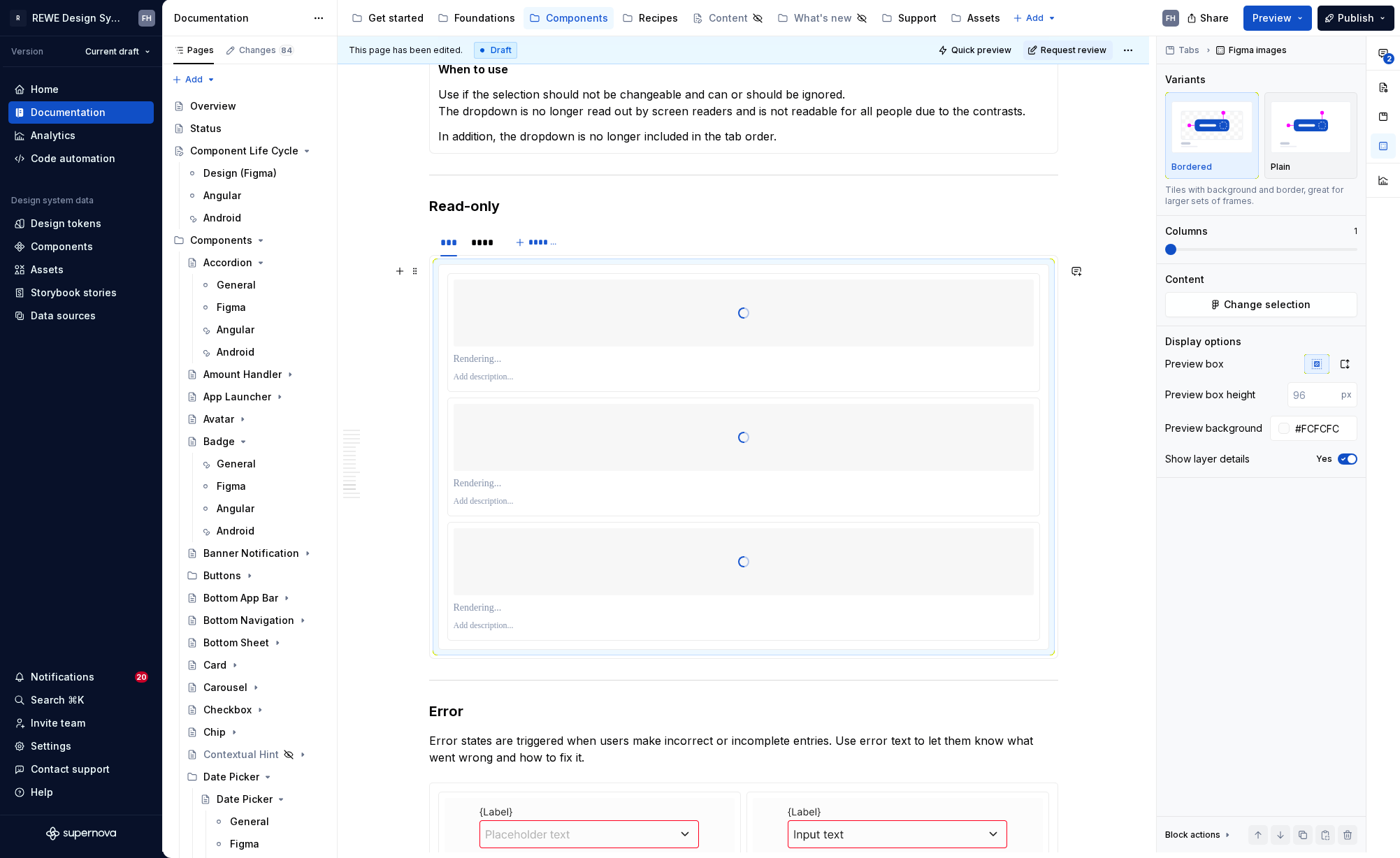
scroll to position [5558, 0]
click at [532, 360] on p at bounding box center [743, 362] width 580 height 14
click at [491, 484] on p at bounding box center [743, 486] width 580 height 14
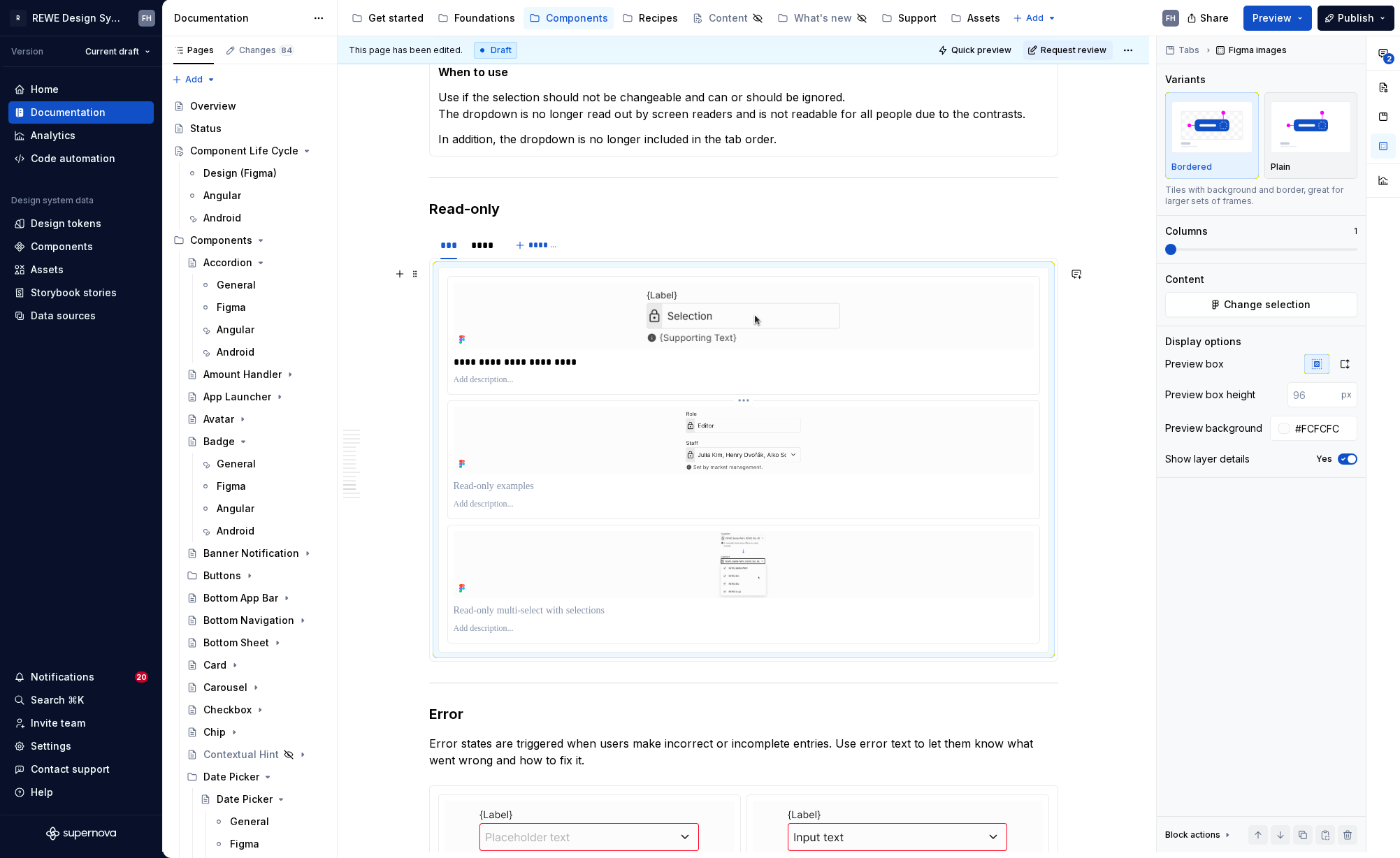
click at [491, 484] on p at bounding box center [743, 486] width 580 height 14
type textarea "*"
click at [510, 611] on p at bounding box center [743, 610] width 580 height 14
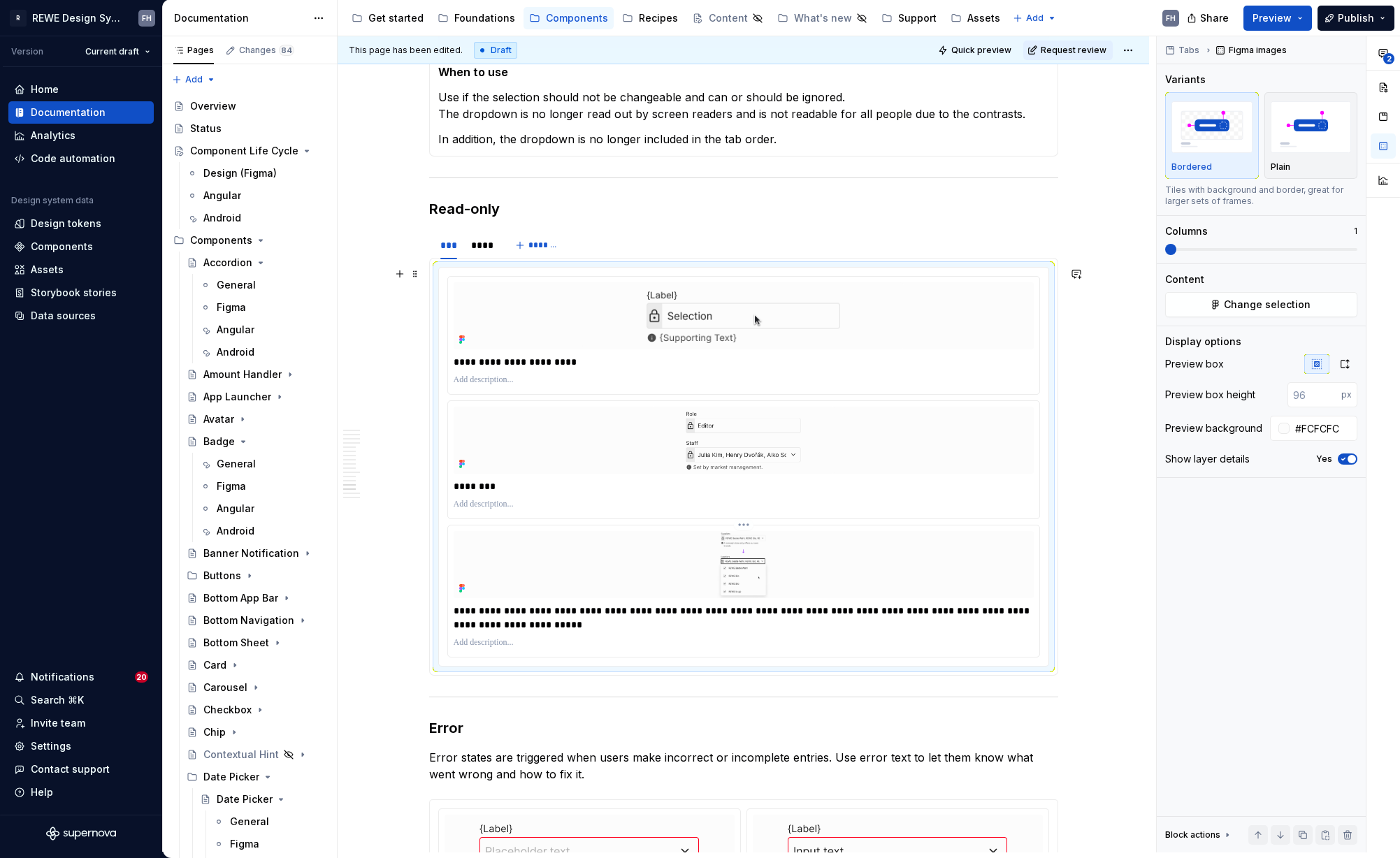
click at [880, 610] on p "**********" at bounding box center [743, 618] width 580 height 28
click at [616, 626] on p "**********" at bounding box center [743, 618] width 580 height 28
click at [476, 248] on div "****" at bounding box center [481, 245] width 20 height 14
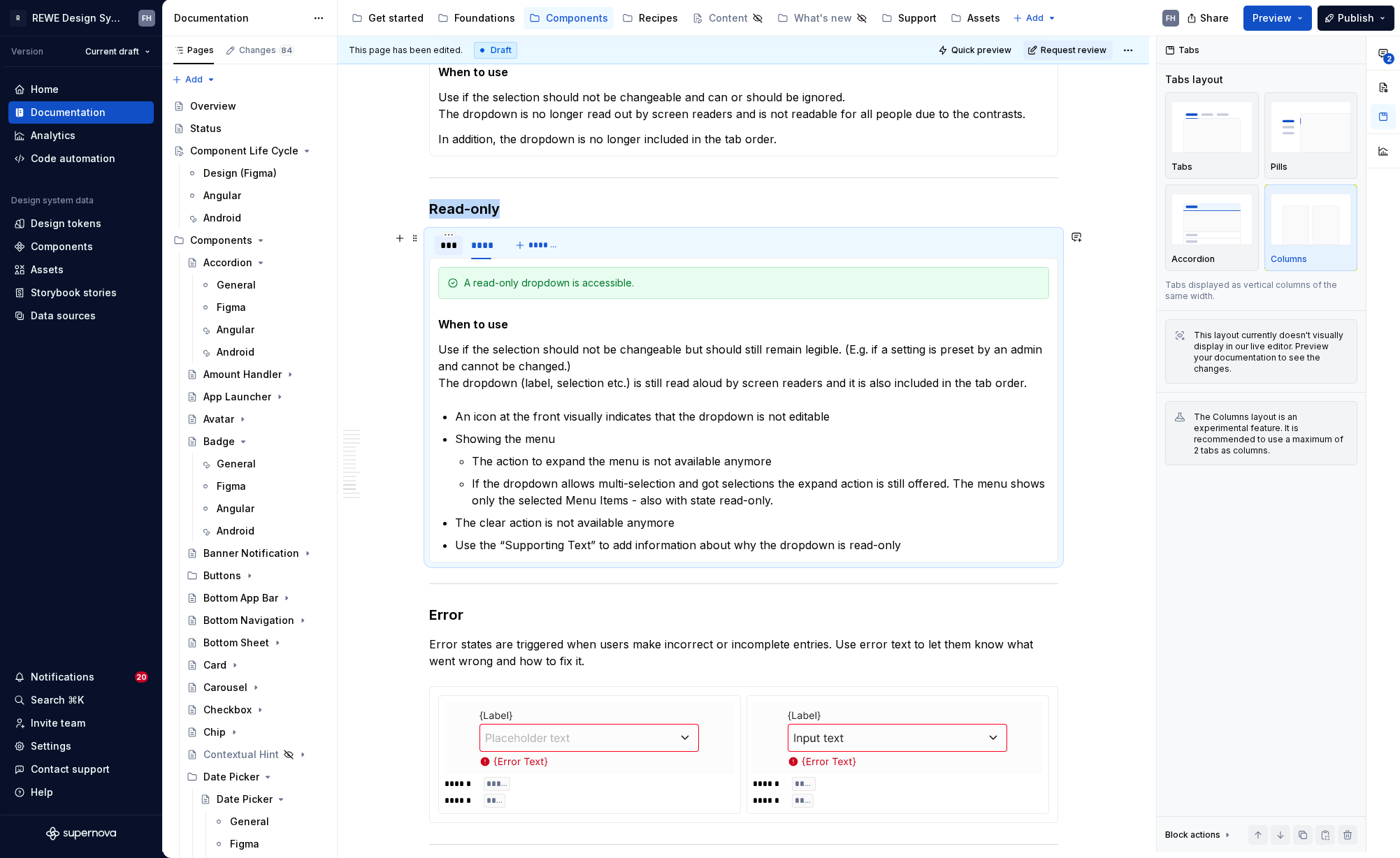
click at [448, 248] on div "***" at bounding box center [449, 245] width 18 height 14
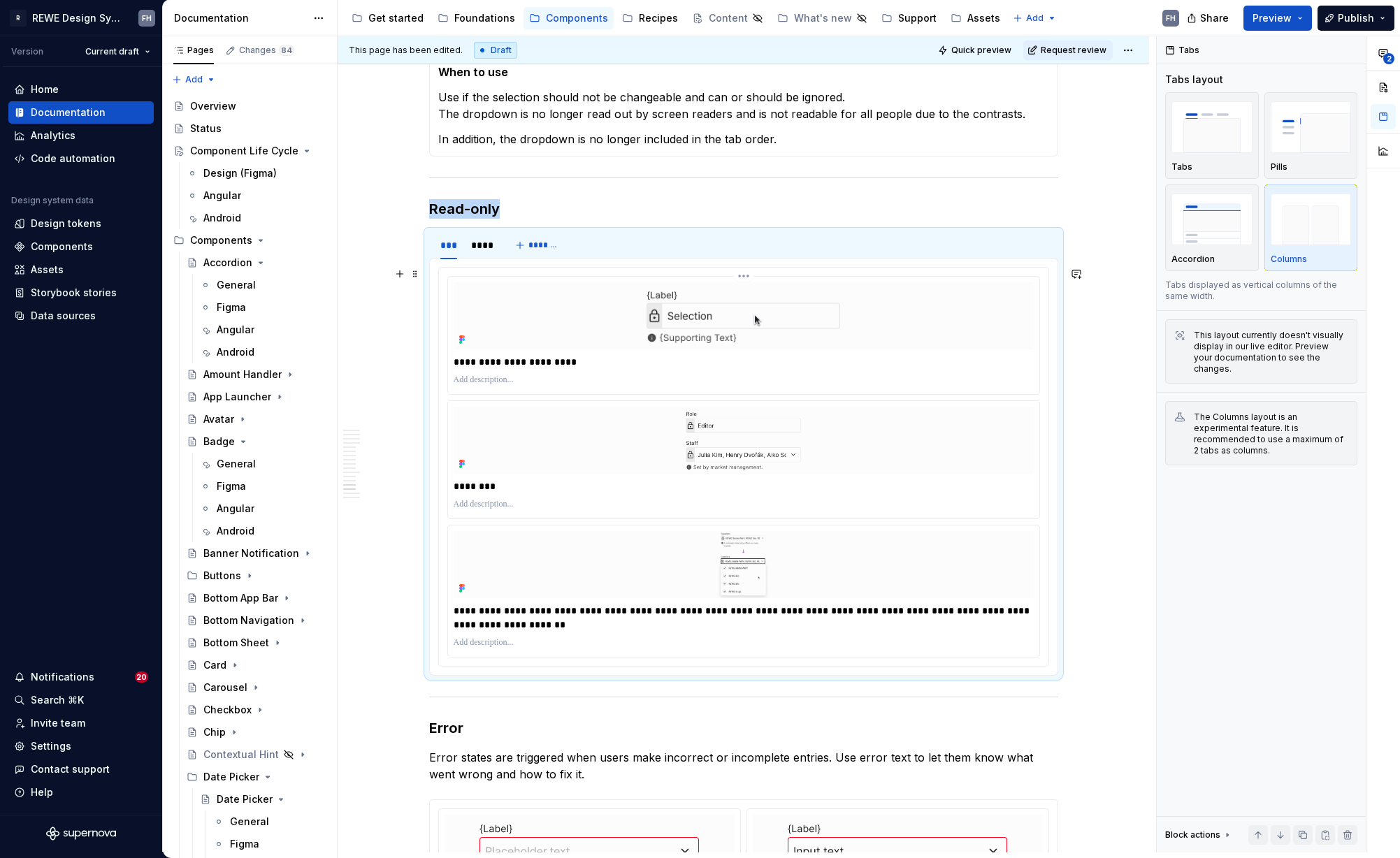
click at [716, 321] on img at bounding box center [744, 315] width 349 height 67
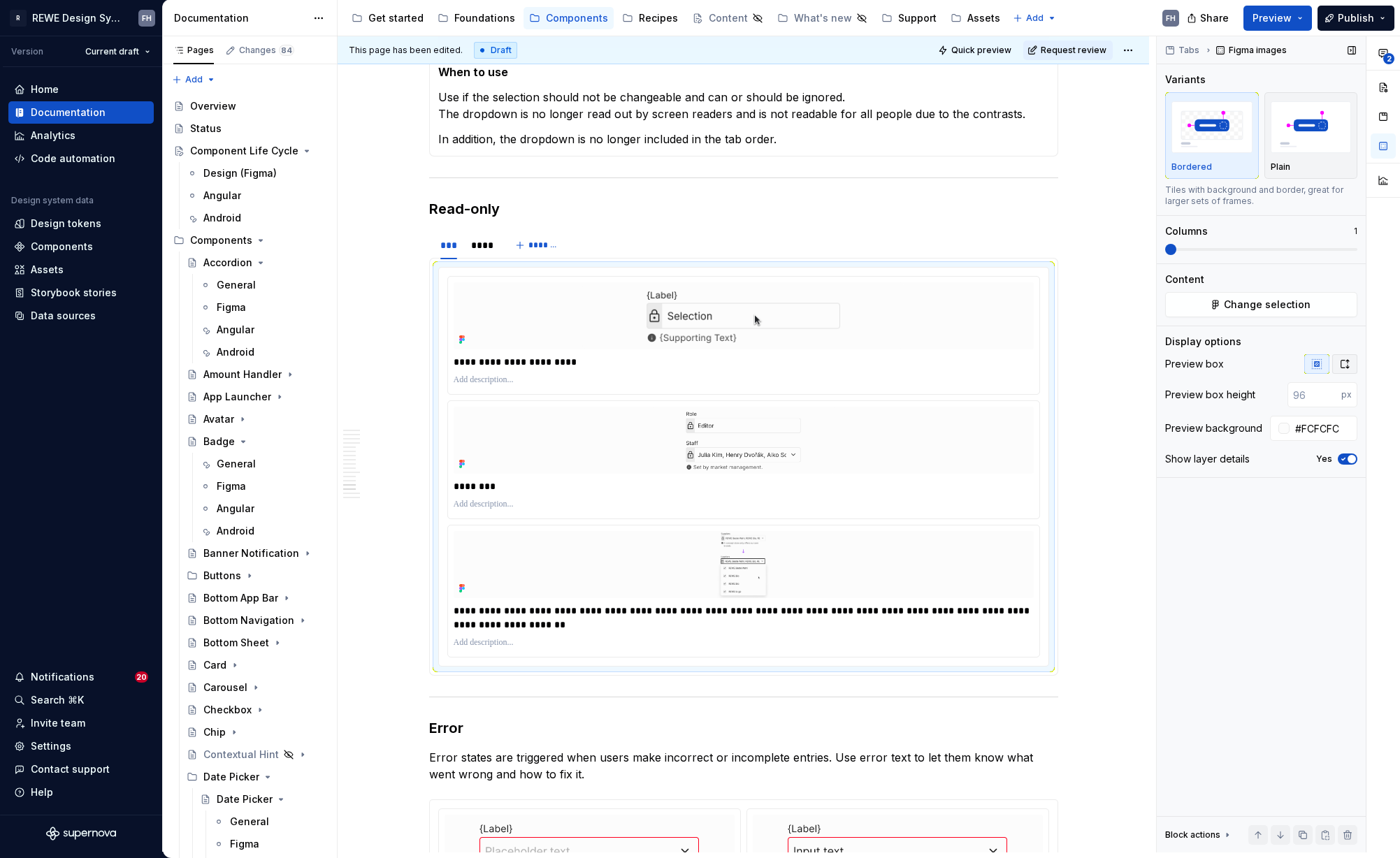
click at [1345, 365] on icon "button" at bounding box center [1344, 363] width 11 height 11
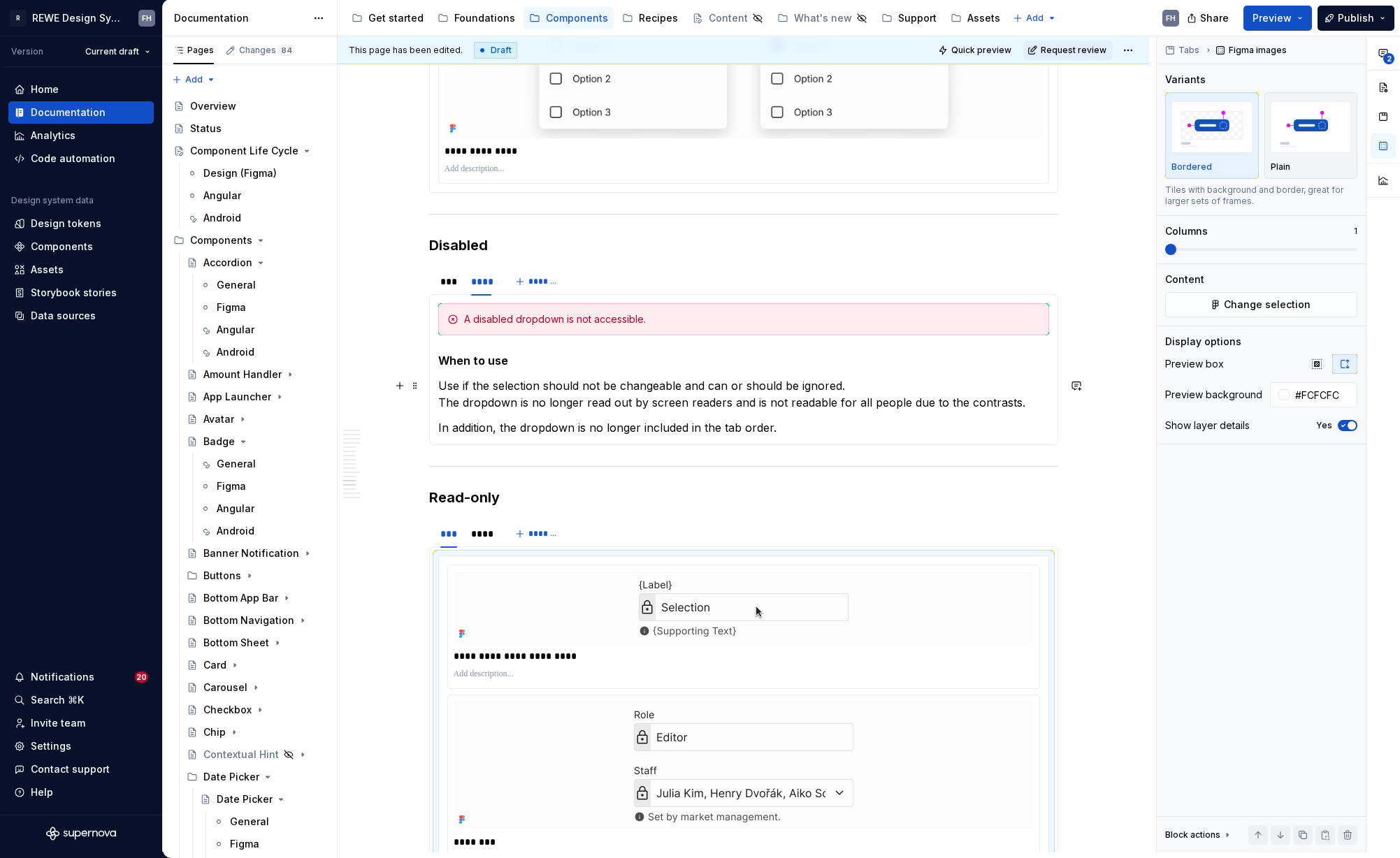
scroll to position [5157, 0]
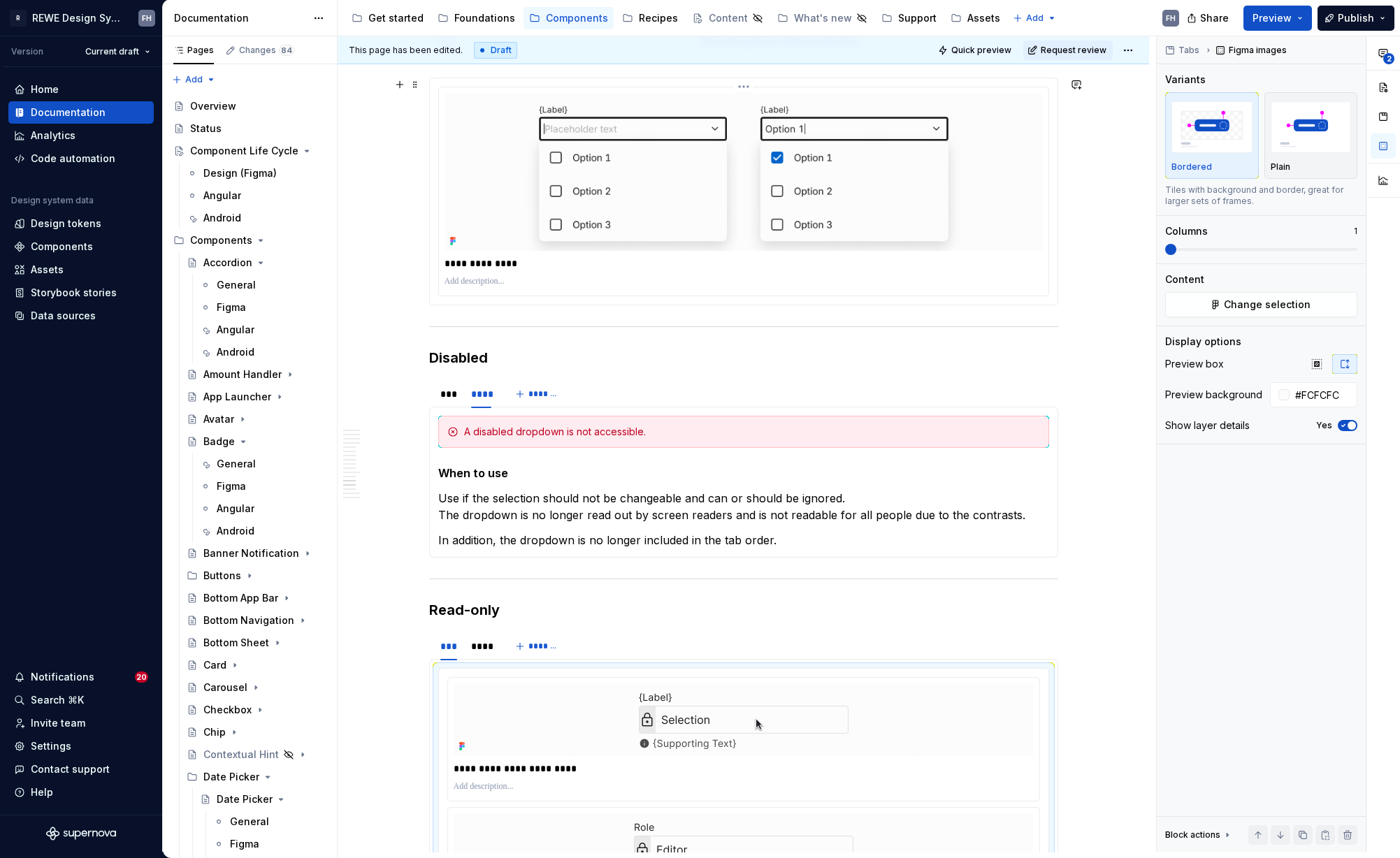
click at [659, 167] on img at bounding box center [743, 172] width 598 height 158
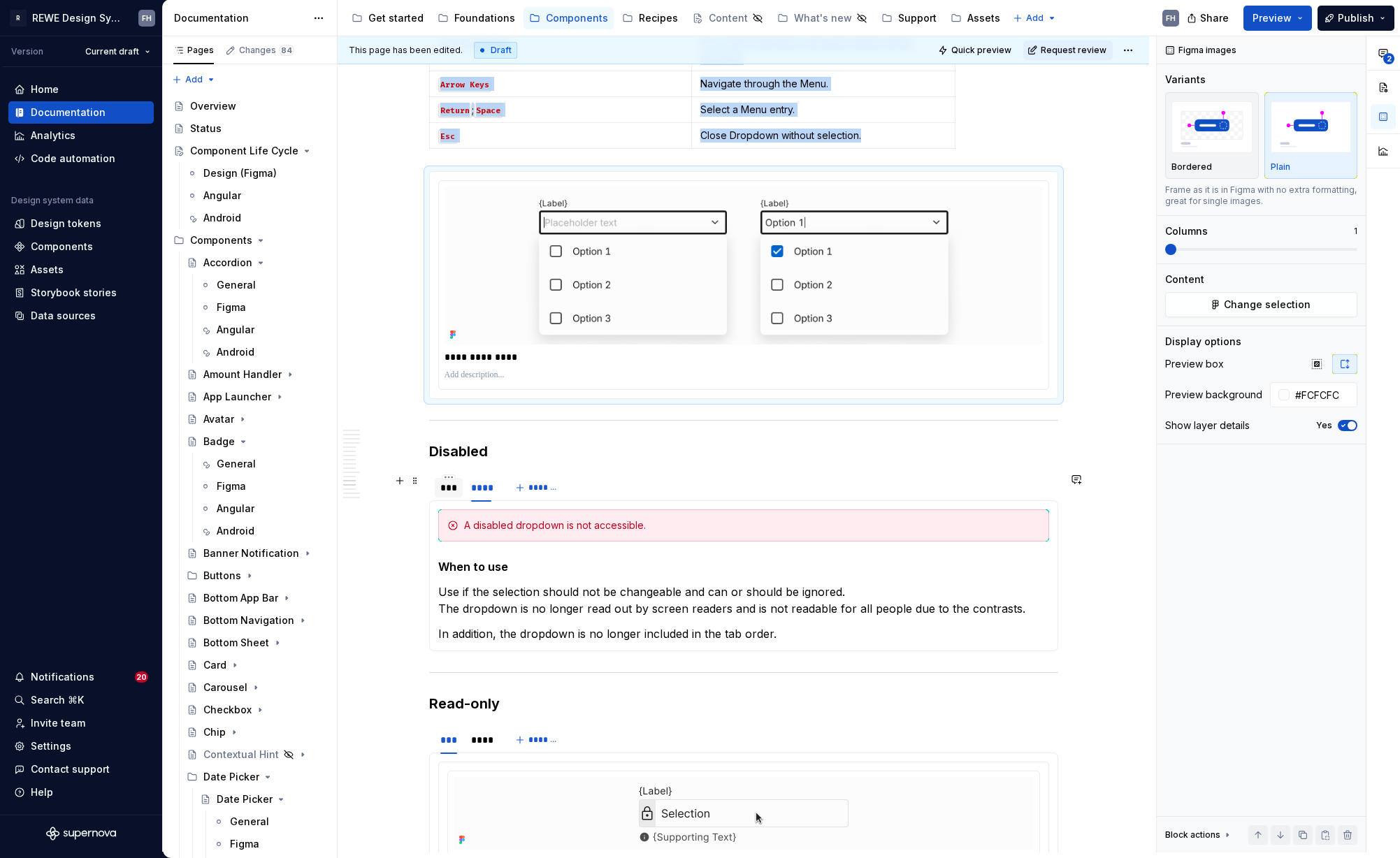
click at [448, 492] on div "***" at bounding box center [449, 487] width 18 height 14
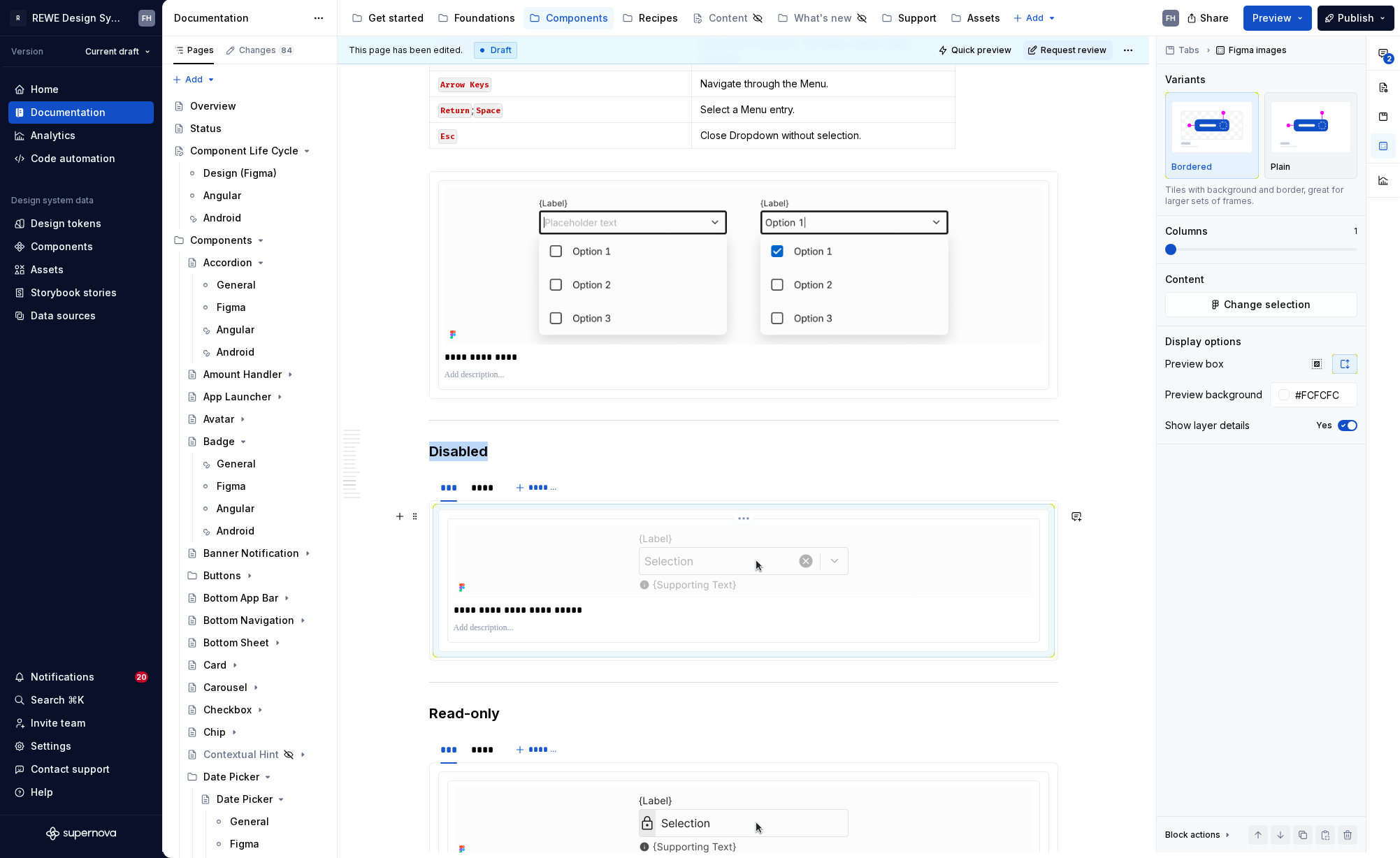
click at [706, 567] on img at bounding box center [744, 561] width 349 height 73
click at [989, 54] on span "Quick preview" at bounding box center [981, 50] width 60 height 11
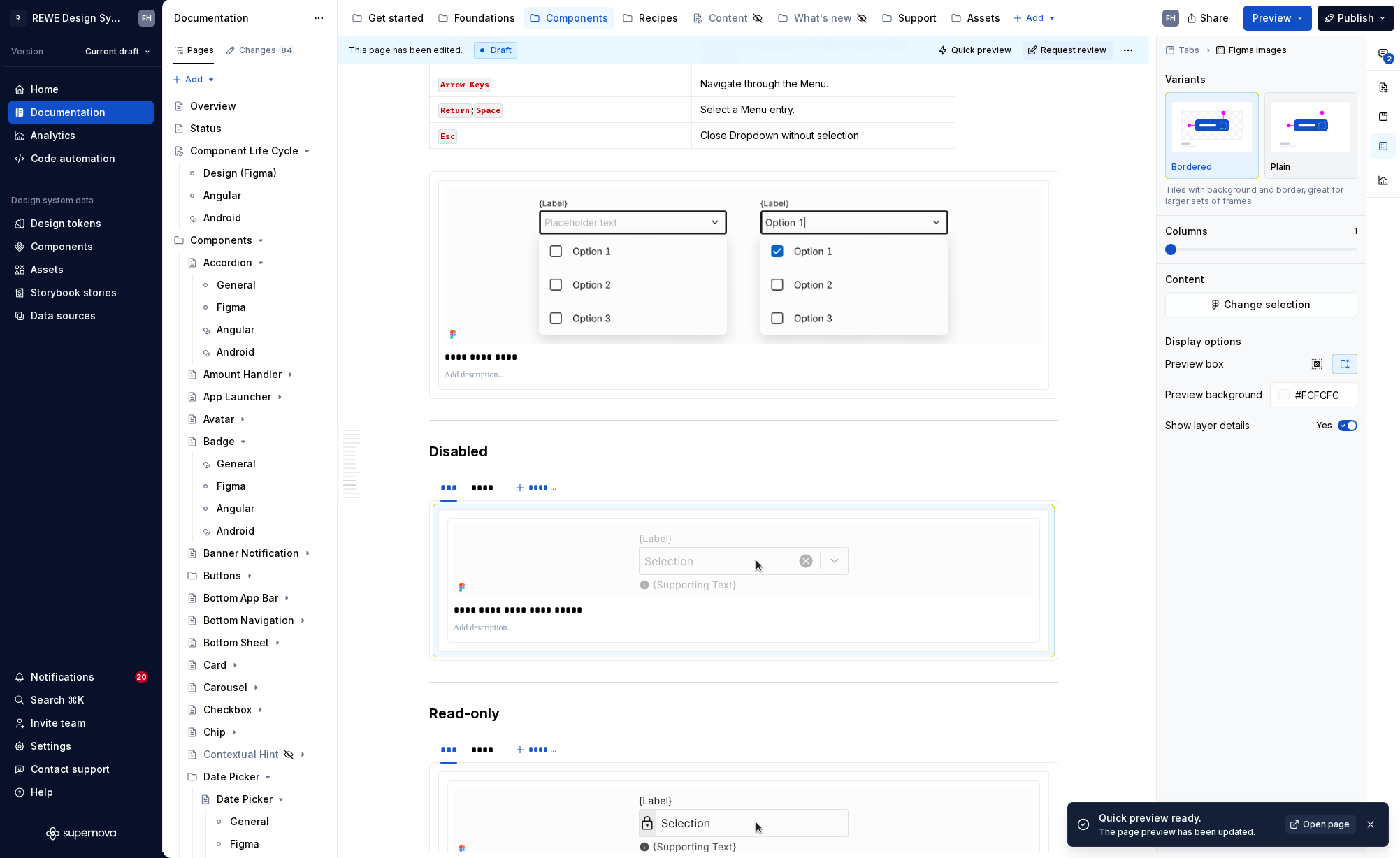
click at [1337, 824] on span "Open page" at bounding box center [1326, 824] width 47 height 11
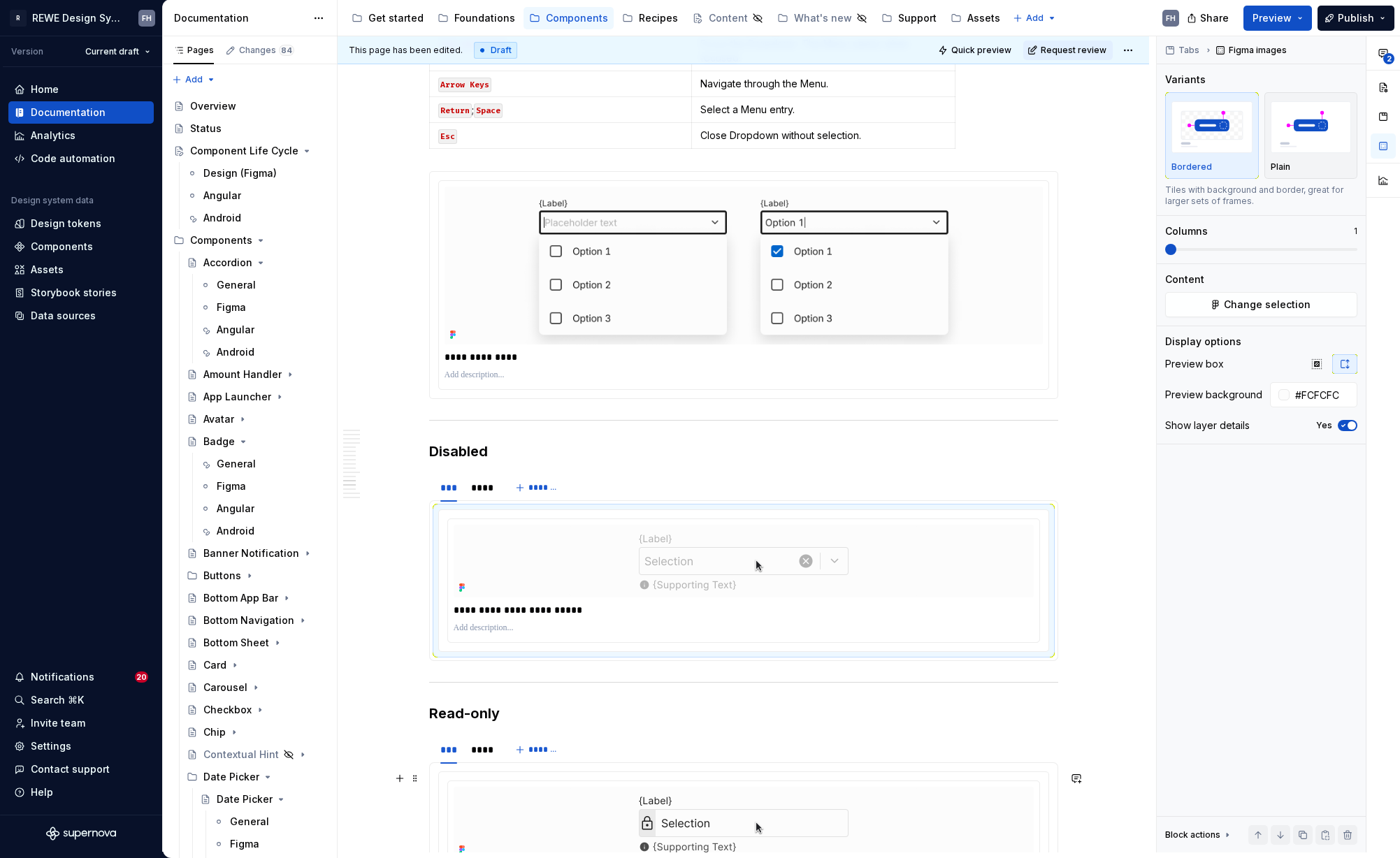
click at [1048, 492] on div "*** **** *******" at bounding box center [743, 488] width 629 height 28
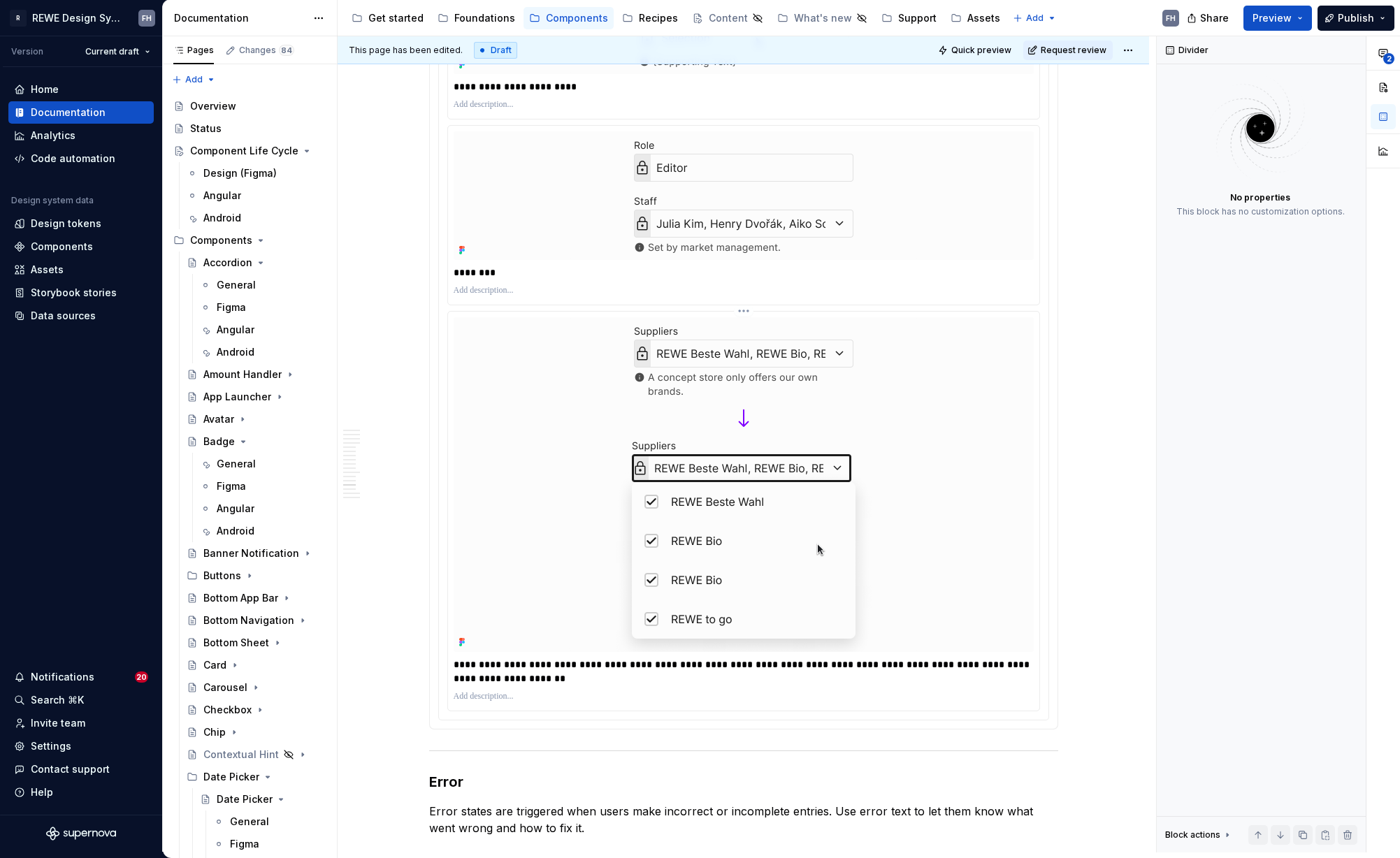
scroll to position [5724, 0]
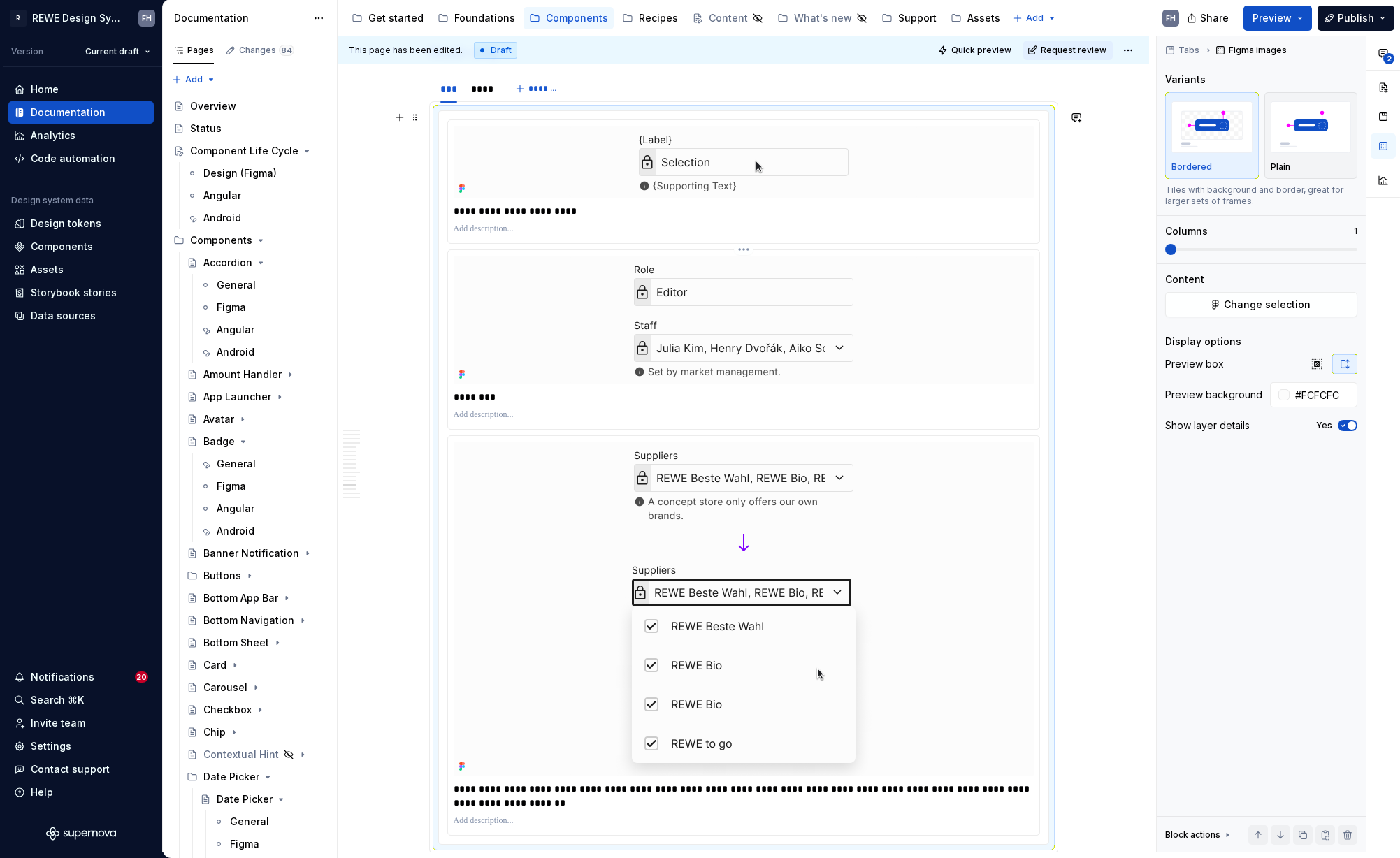
click at [624, 335] on img at bounding box center [744, 320] width 349 height 128
click at [483, 87] on div "****" at bounding box center [481, 88] width 20 height 14
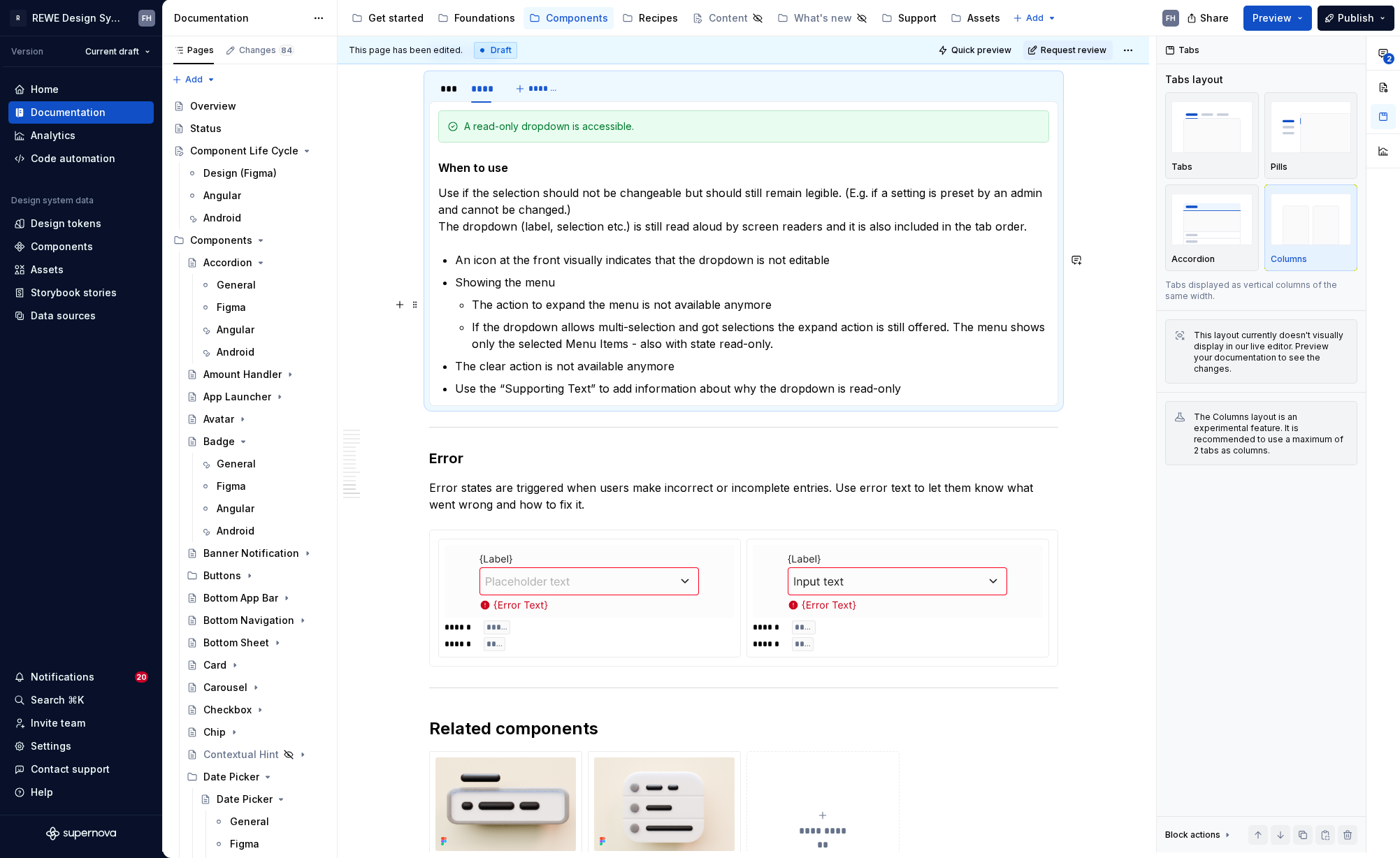
click at [474, 305] on p "The action to expand the menu is not available anymore" at bounding box center [760, 304] width 577 height 17
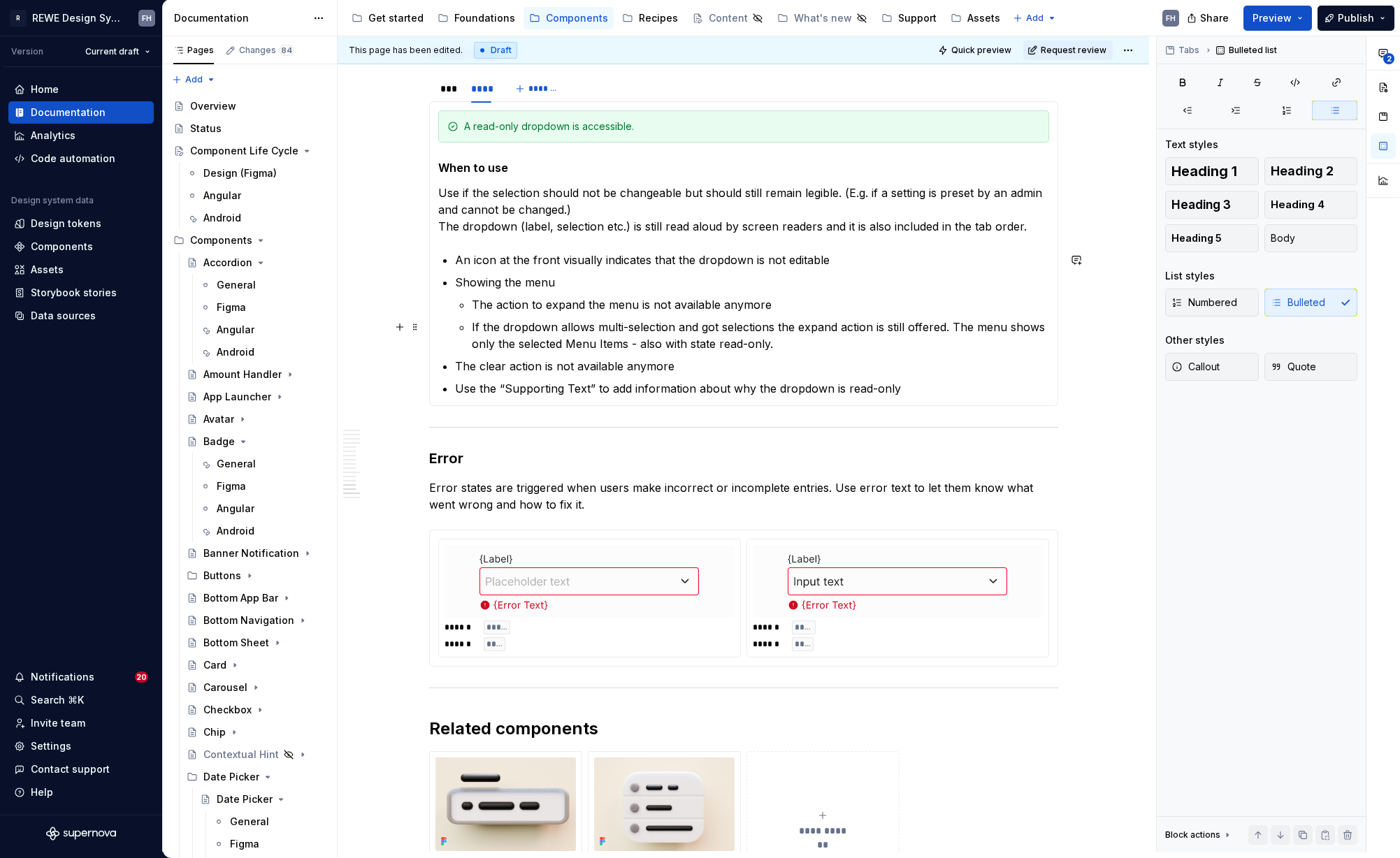
click at [468, 324] on li "Showing the menu The action to expand the menu is not available anymore If the …" at bounding box center [752, 313] width 594 height 78
type textarea "*"
drag, startPoint x: 654, startPoint y: 327, endPoint x: 731, endPoint y: 323, distance: 77.1
click at [731, 323] on p "Exception: if the dropdown allows multi-selection and got selections the expand…" at bounding box center [760, 335] width 577 height 33
click at [852, 348] on p "Exception: if the dropdown allows multi-selection and got selections the expand…" at bounding box center [760, 335] width 577 height 33
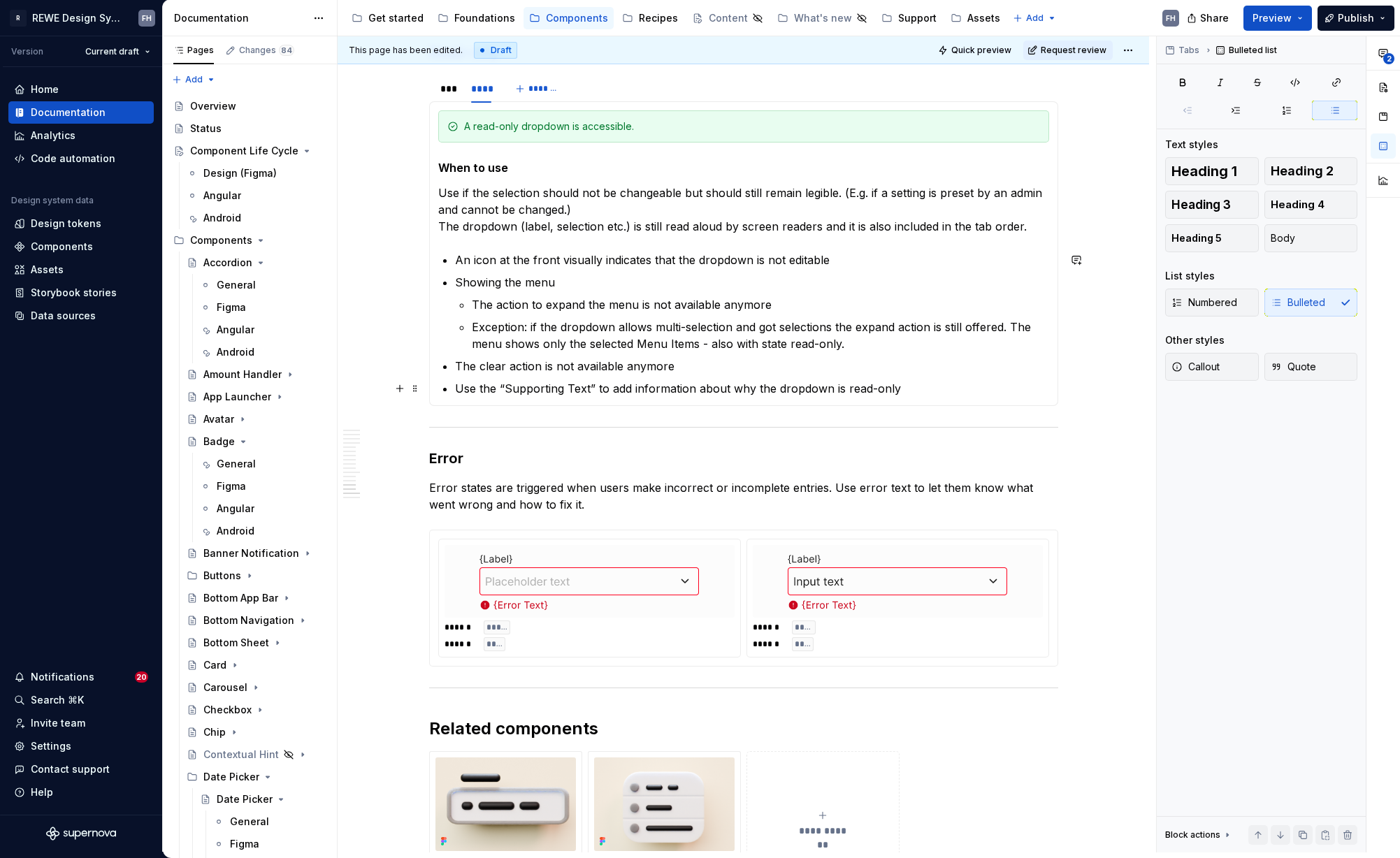
click at [450, 386] on section-item-column "A read-only dropdown is accessible. When to use Use if the selection should not…" at bounding box center [743, 254] width 610 height 287
click at [1128, 47] on html "R REWE Design System FH Version Current draft Home Documentation Analytics Code…" at bounding box center [700, 429] width 1400 height 858
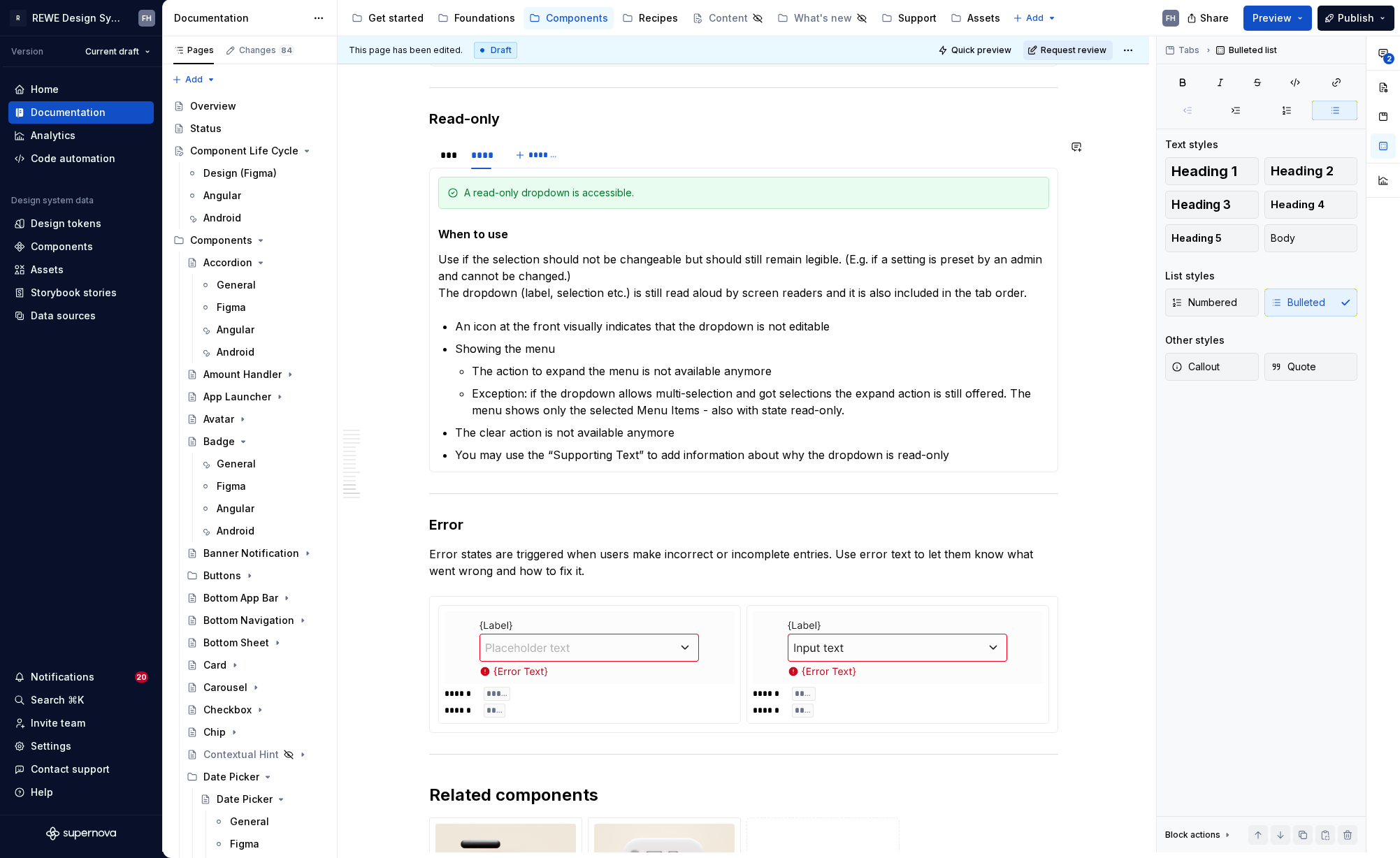
click at [1055, 46] on span "Request review" at bounding box center [1073, 50] width 66 height 11
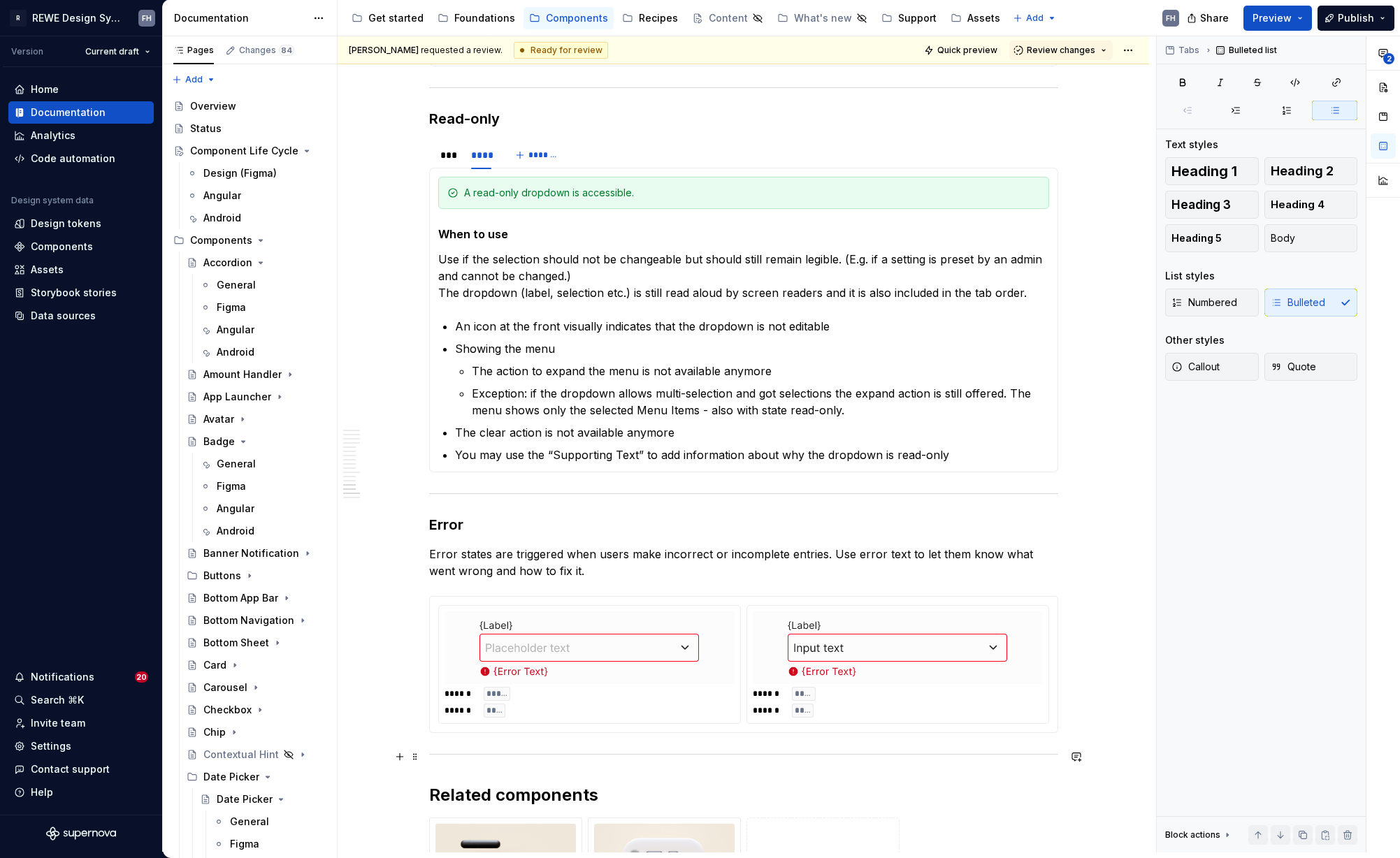
type textarea "*"
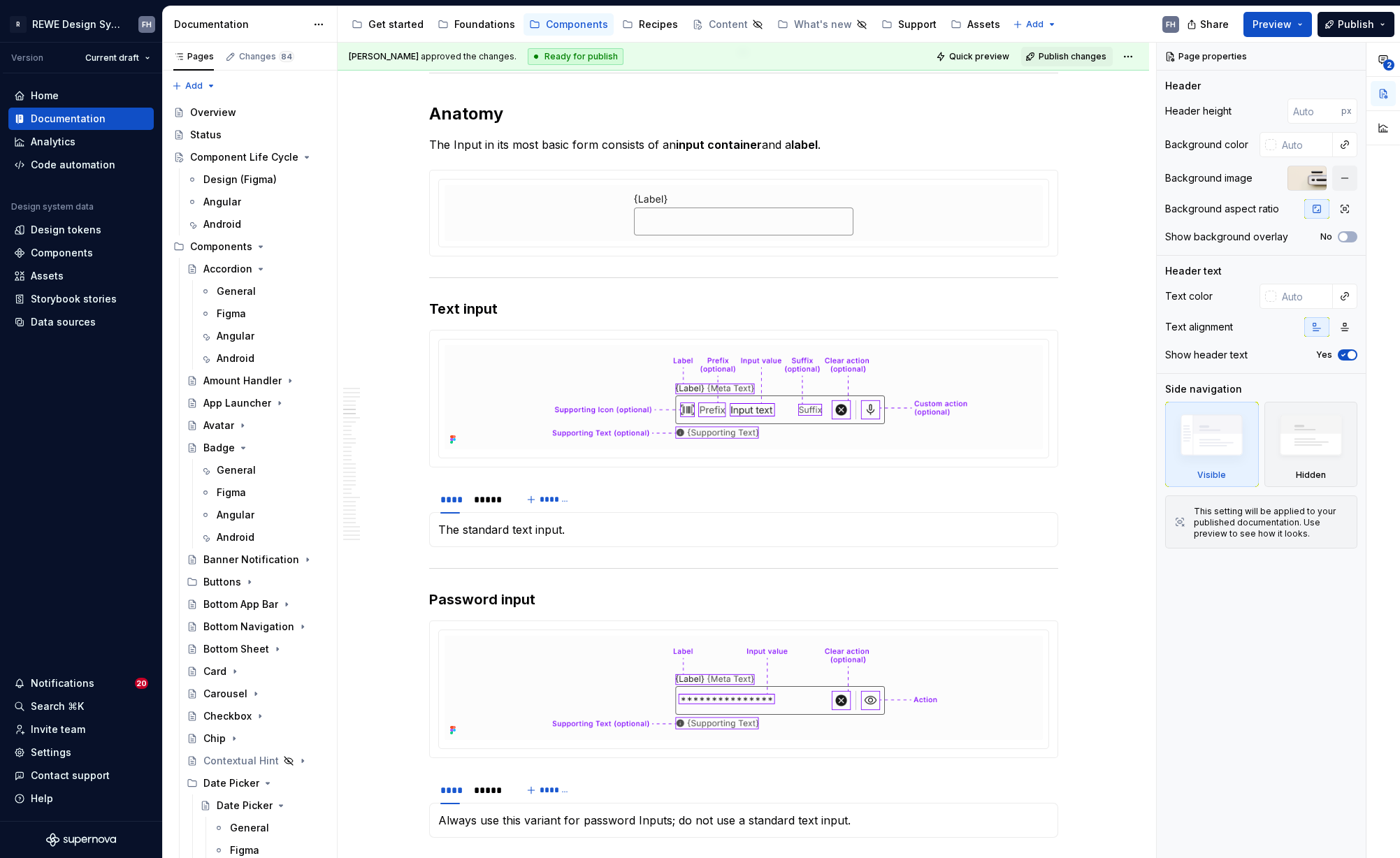
scroll to position [314, 0]
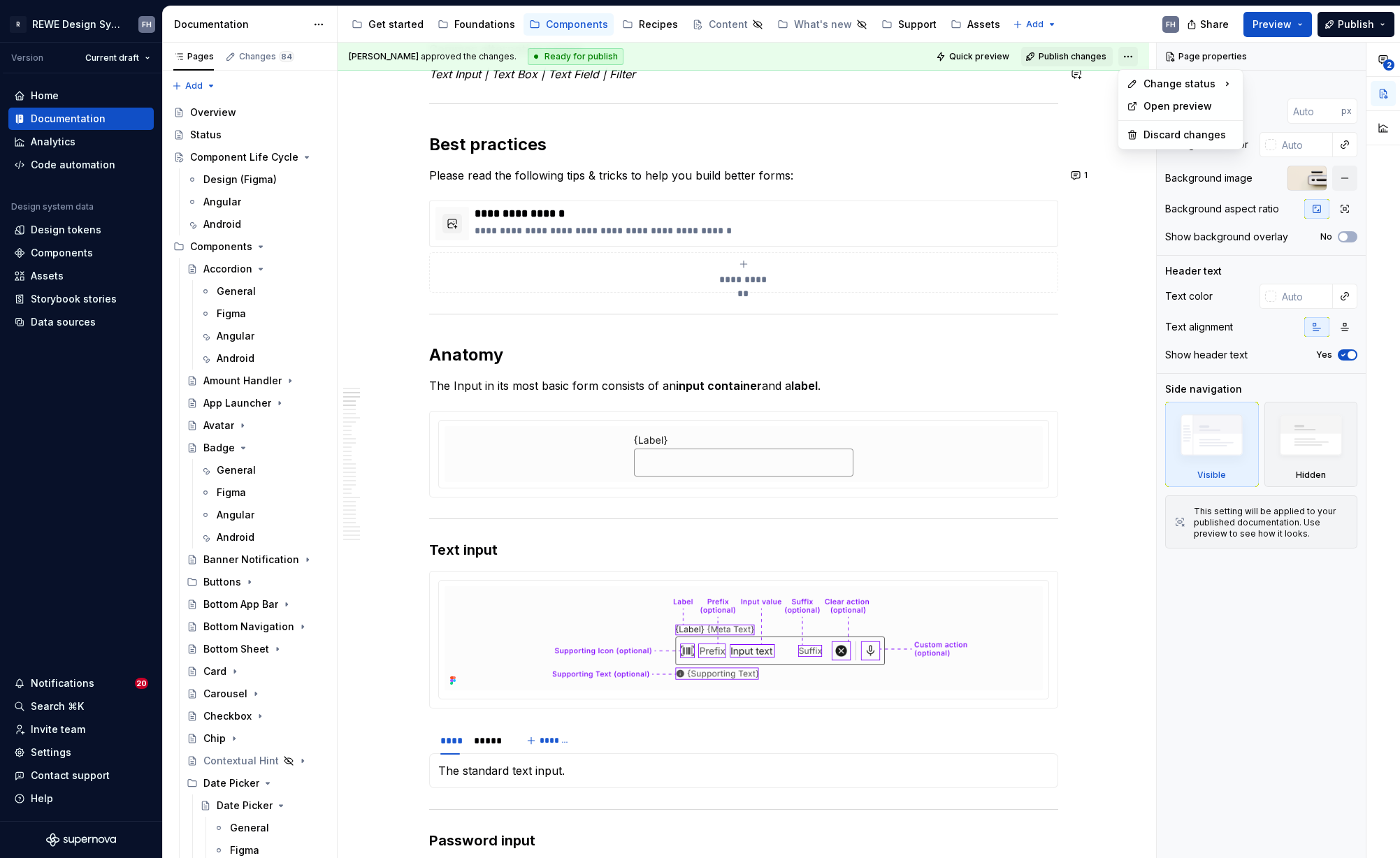
click at [1123, 54] on html "R REWE Design System FH Version Current draft Home Documentation Analytics Code…" at bounding box center [700, 429] width 1400 height 858
click at [995, 355] on html "R REWE Design System FH Version Current draft Home Documentation Analytics Code…" at bounding box center [700, 429] width 1400 height 858
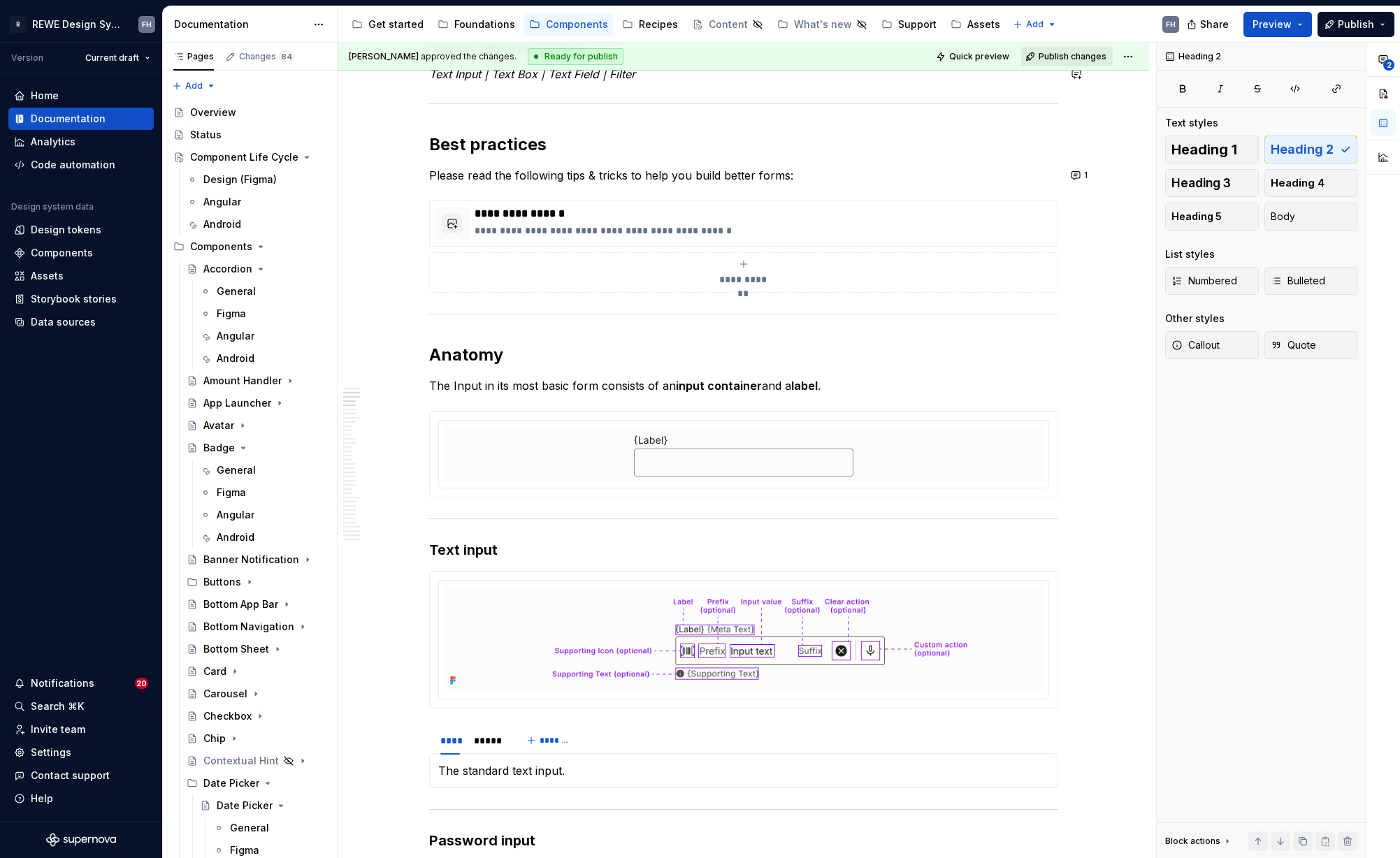
click at [1073, 57] on span "Publish changes" at bounding box center [1073, 56] width 68 height 11
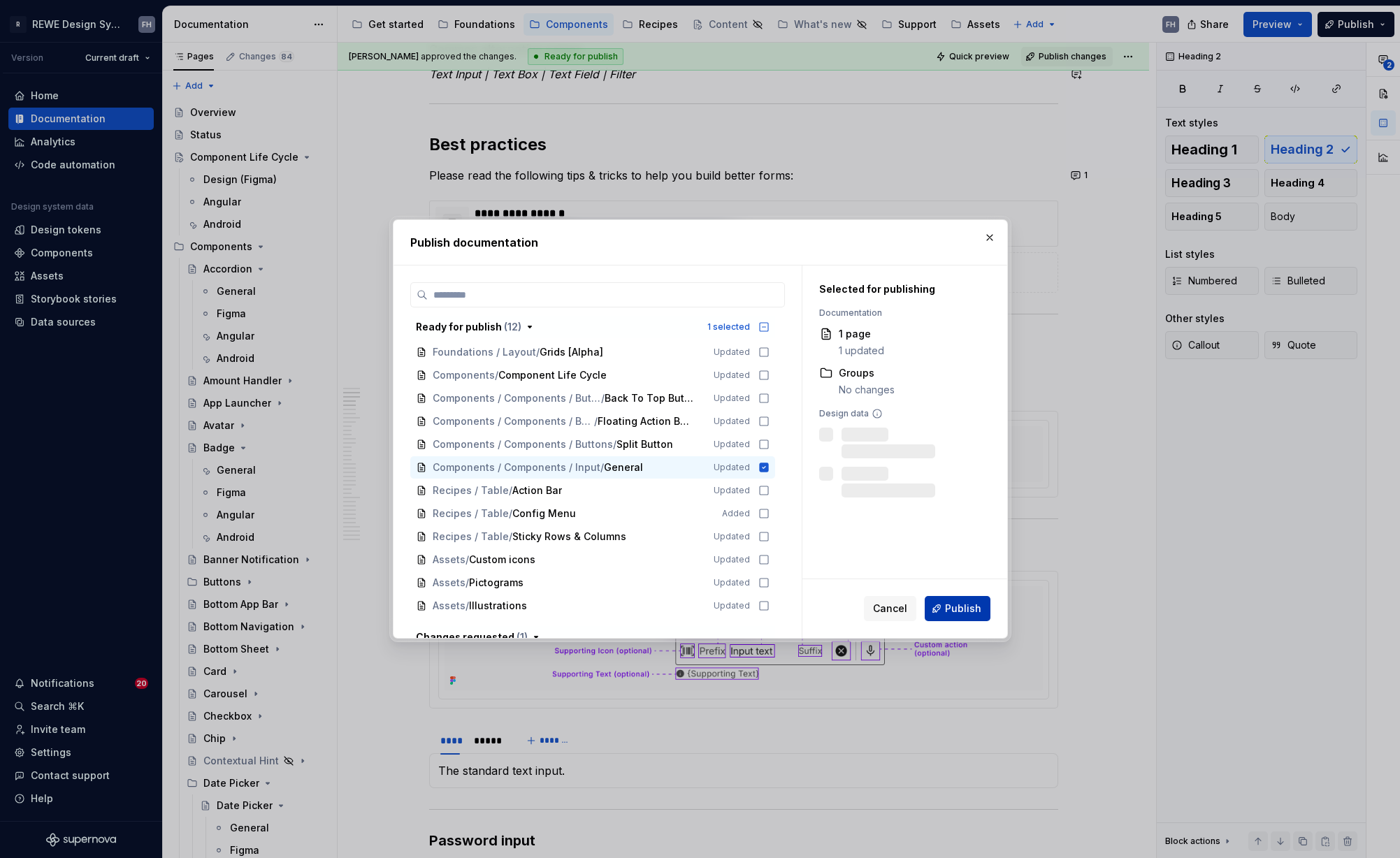
click at [964, 610] on span "Publish" at bounding box center [963, 608] width 36 height 14
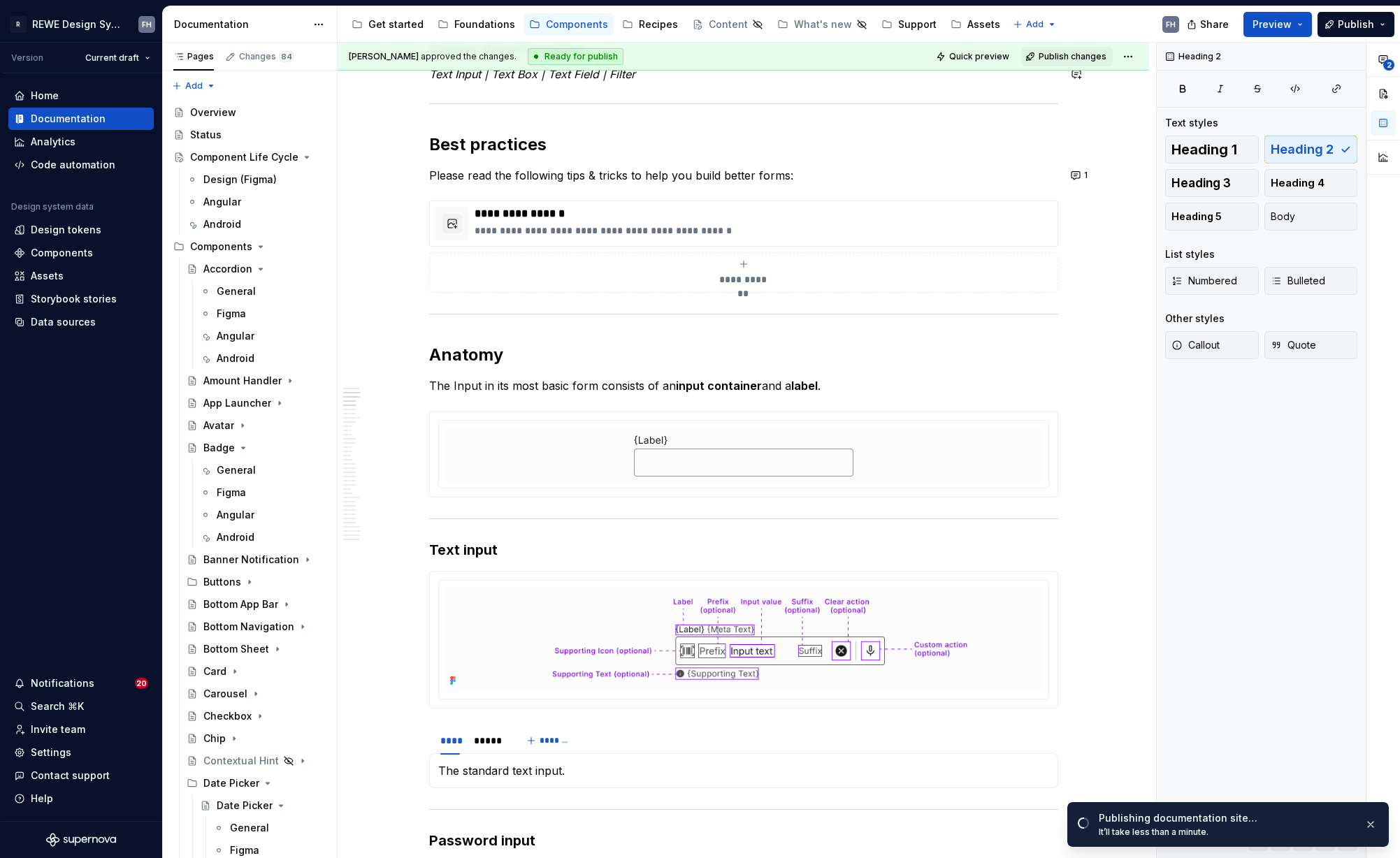
type textarea "*"
